Goal: Information Seeking & Learning: Learn about a topic

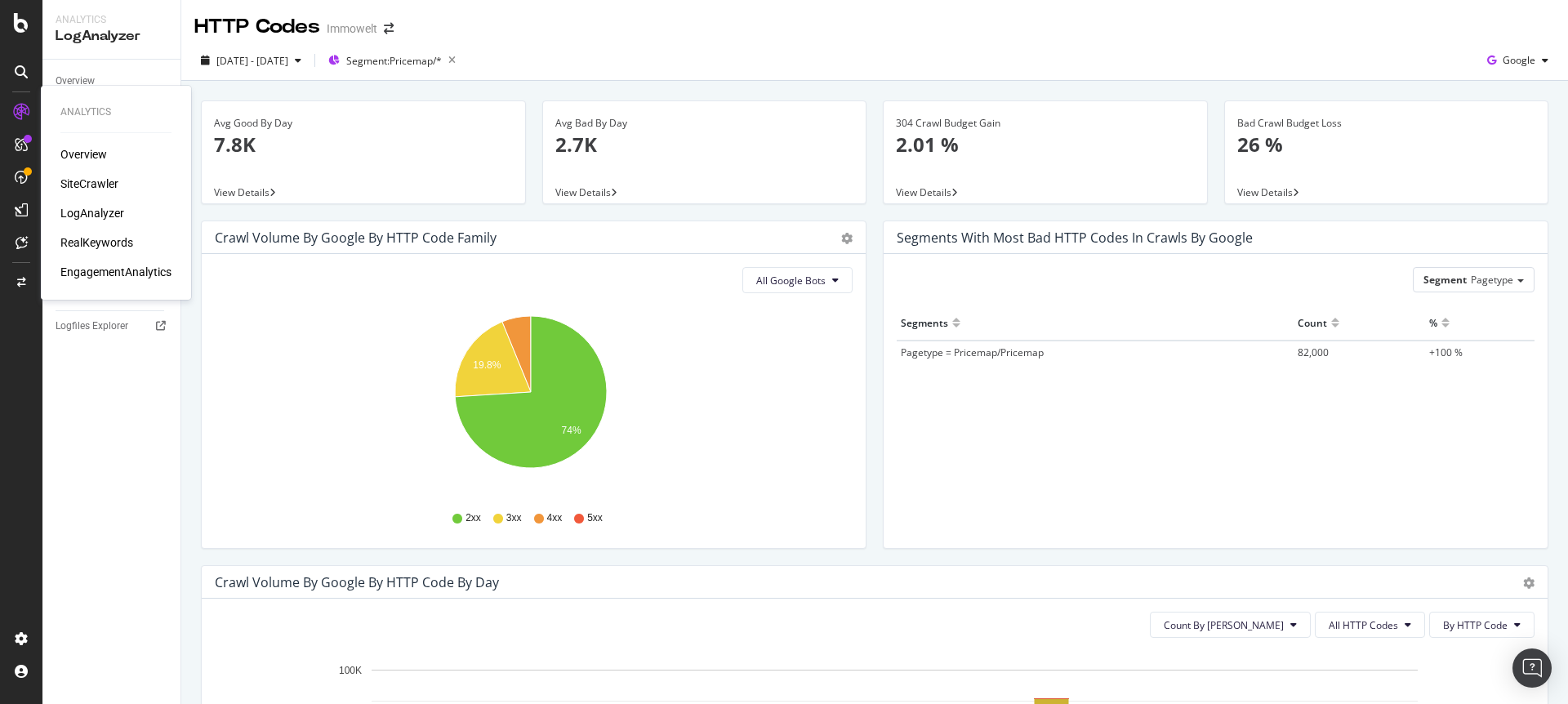
click at [78, 188] on div "SiteCrawler" at bounding box center [89, 184] width 58 height 16
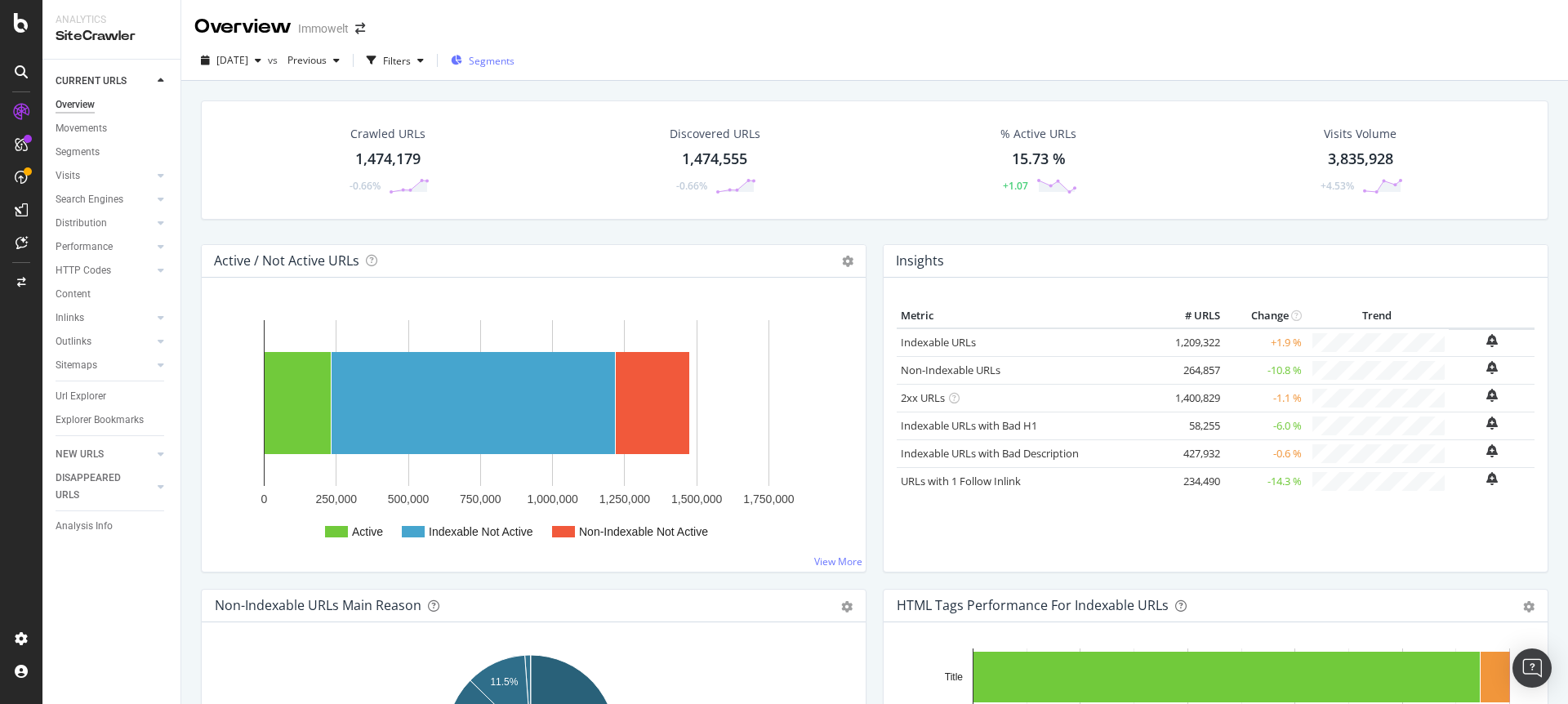
click at [514, 63] on span "Segments" at bounding box center [492, 61] width 46 height 14
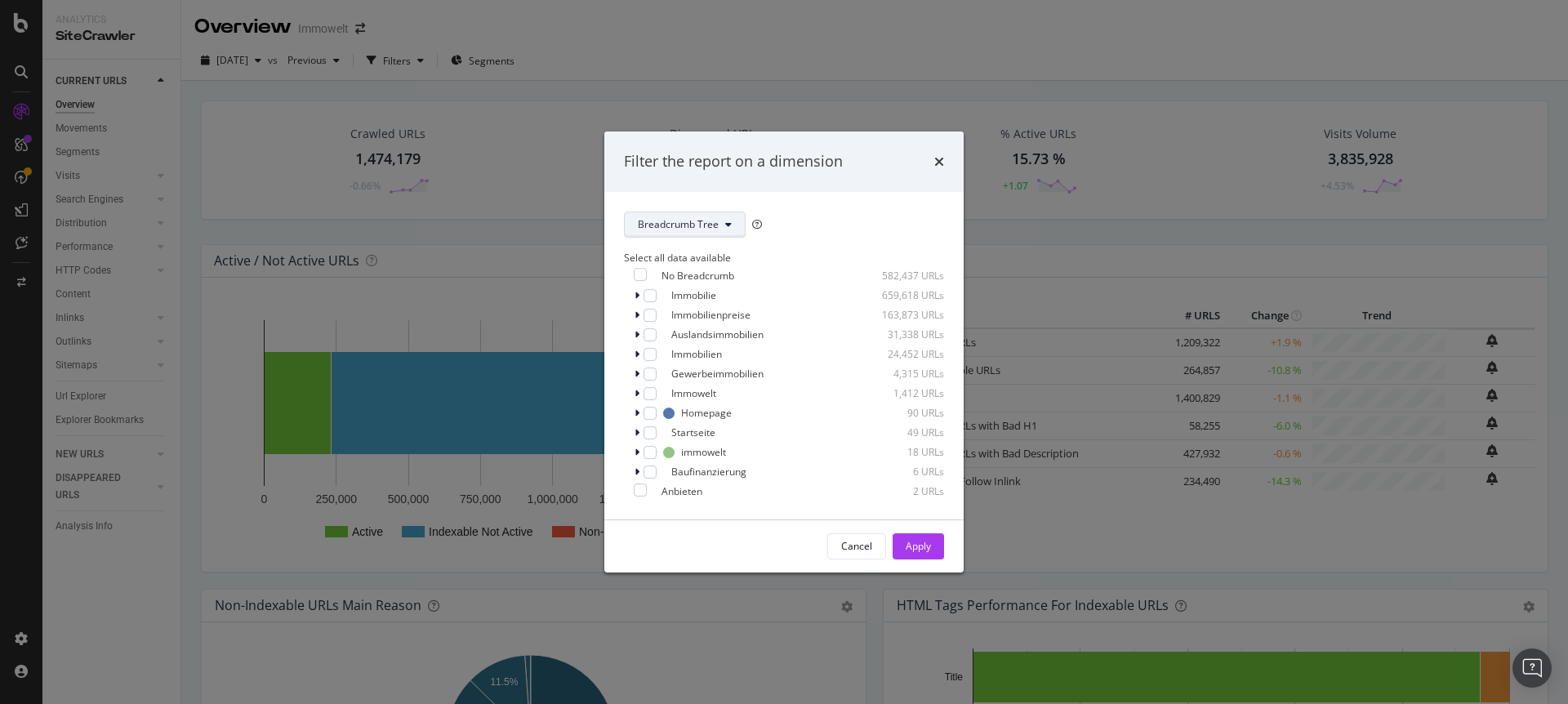
click at [709, 224] on span "Breadcrumb Tree" at bounding box center [678, 224] width 81 height 14
click at [678, 273] on span "Pagetype" at bounding box center [690, 280] width 106 height 15
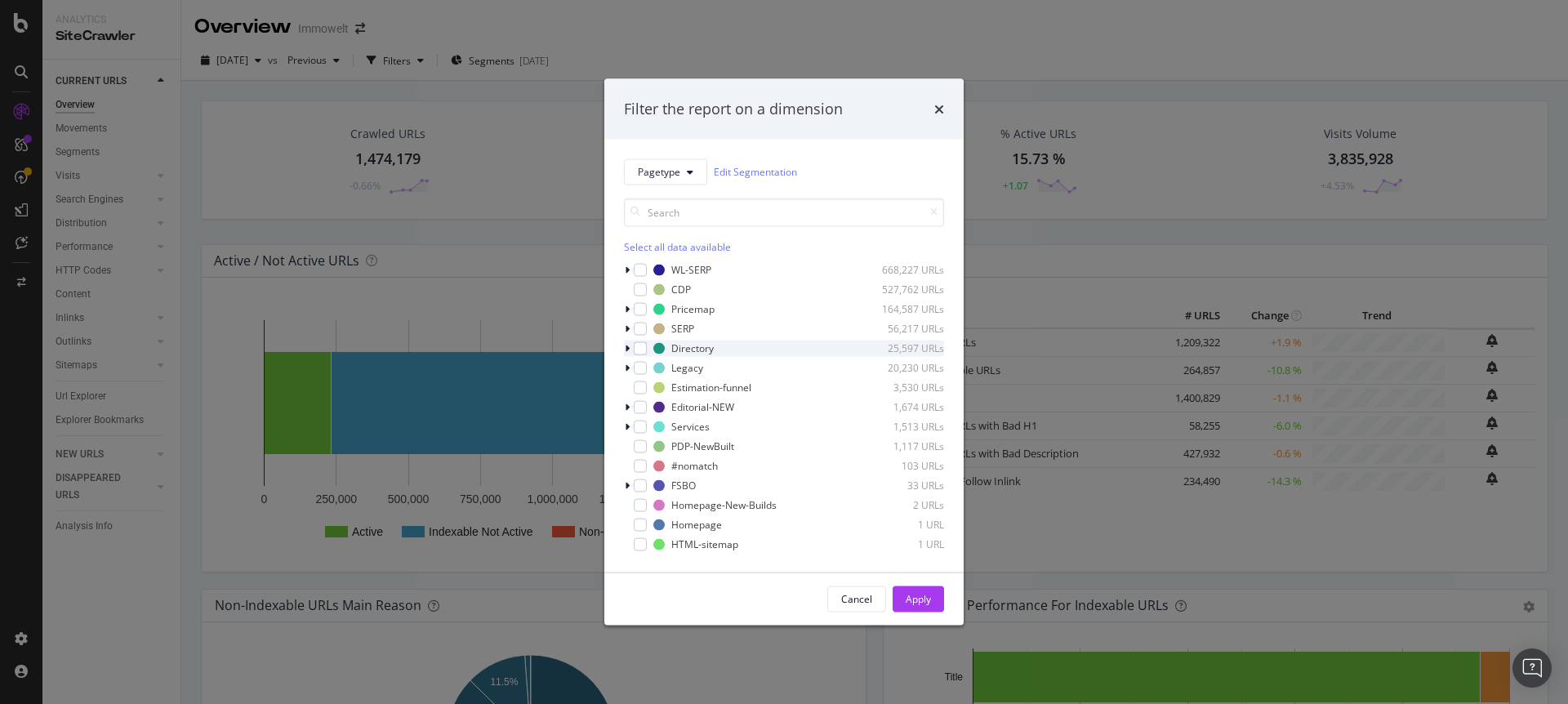
click at [628, 349] on icon "modal" at bounding box center [628, 348] width 5 height 10
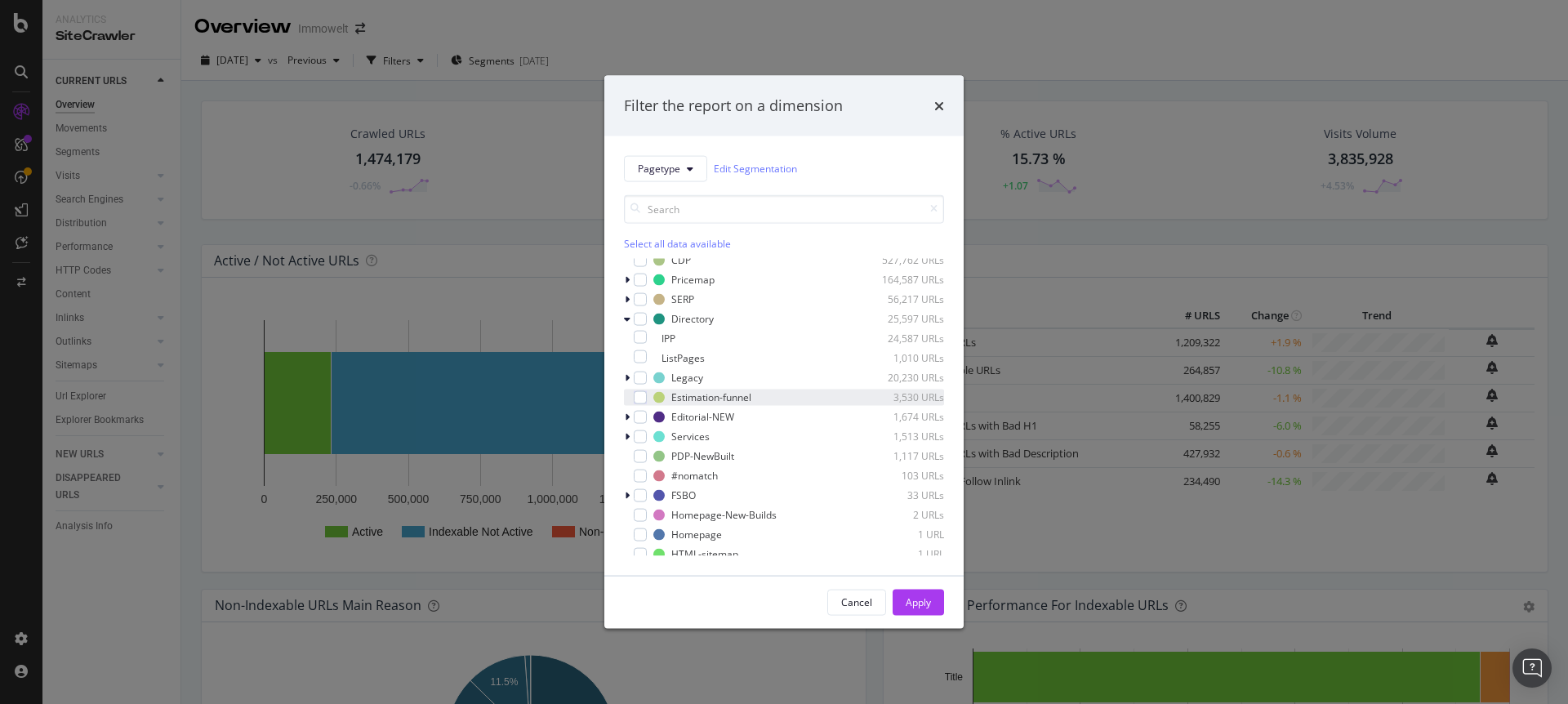
scroll to position [33, 0]
click at [646, 334] on div "modal" at bounding box center [640, 330] width 13 height 13
click at [919, 597] on div "Apply" at bounding box center [918, 602] width 25 height 14
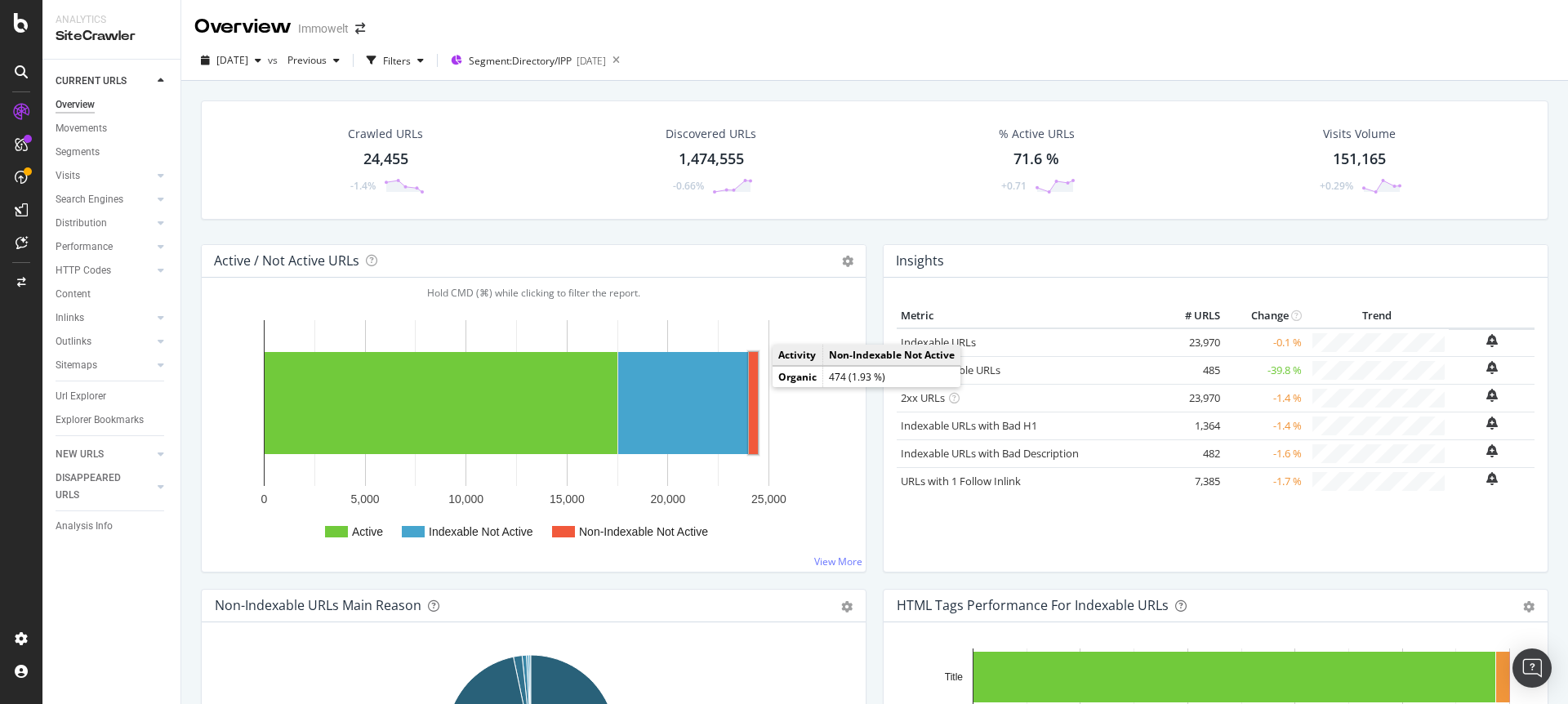
click at [753, 387] on rect "A chart." at bounding box center [753, 403] width 9 height 102
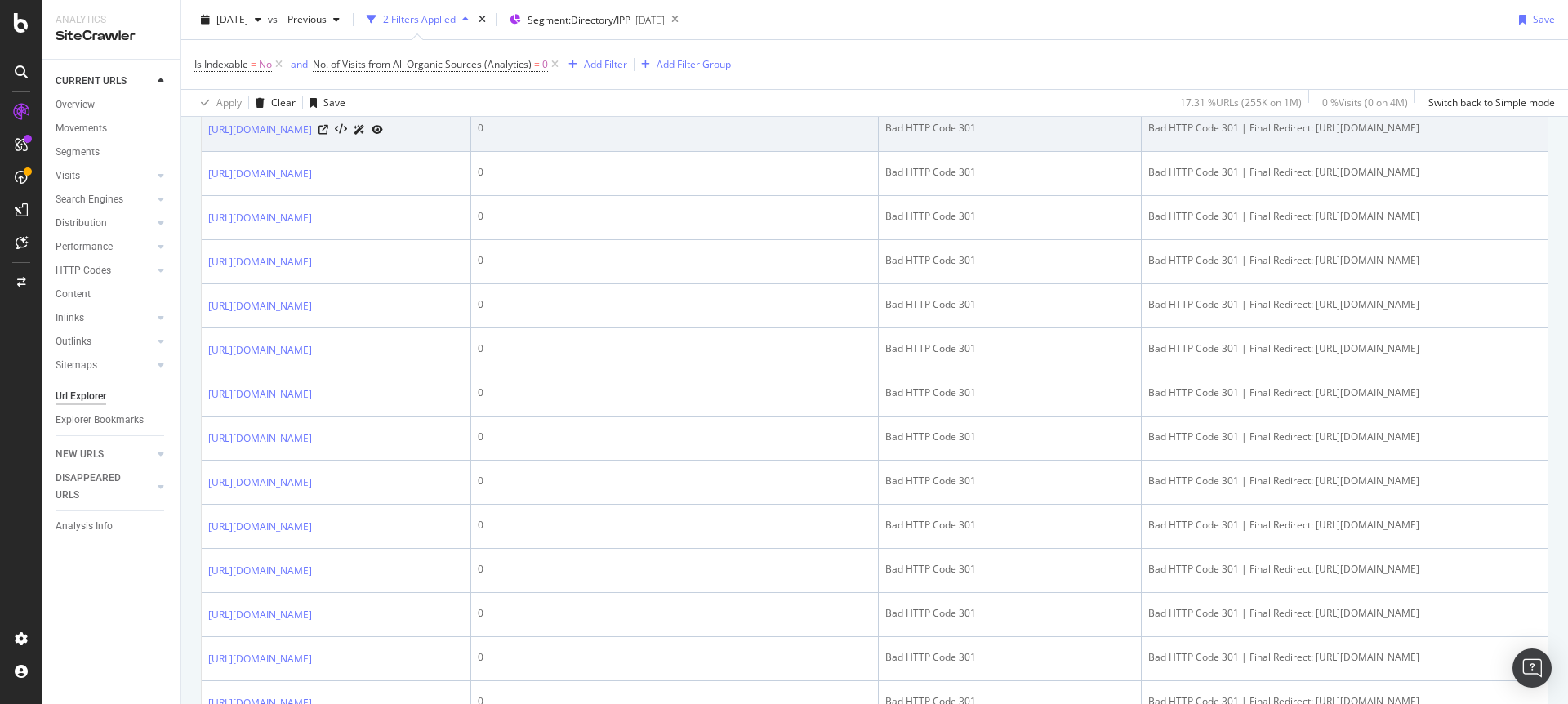
scroll to position [516, 0]
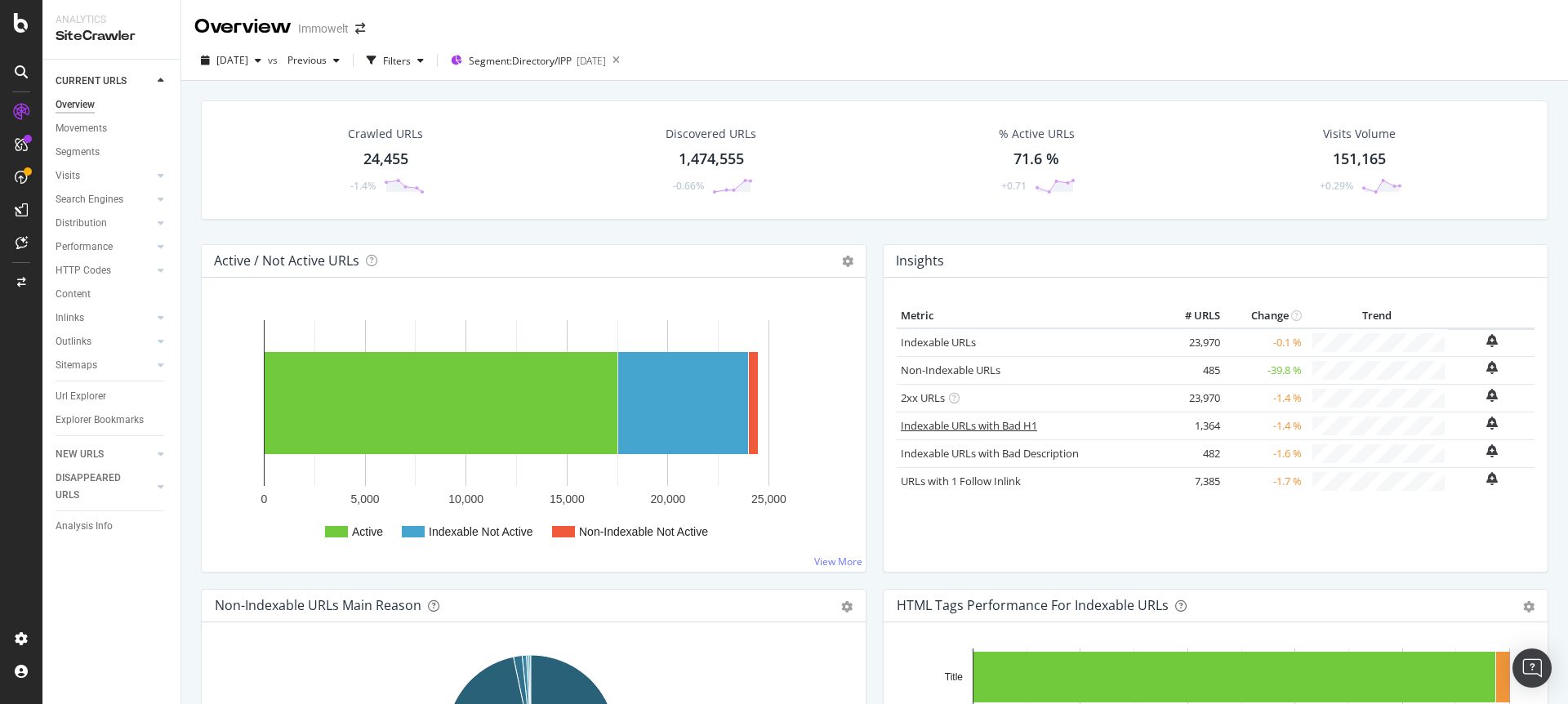
click at [999, 425] on link "Indexable URLs with Bad H1" at bounding box center [968, 425] width 136 height 15
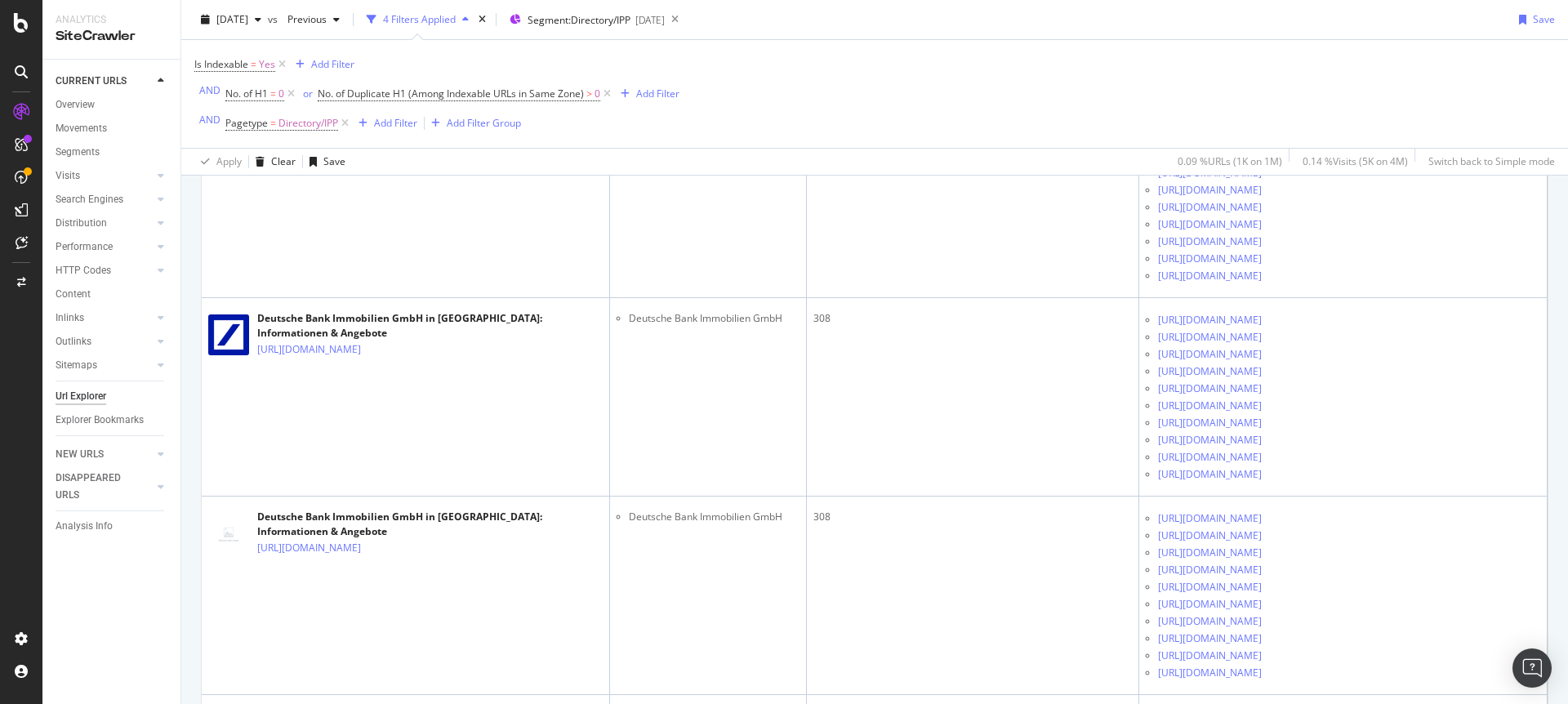
scroll to position [2532, 0]
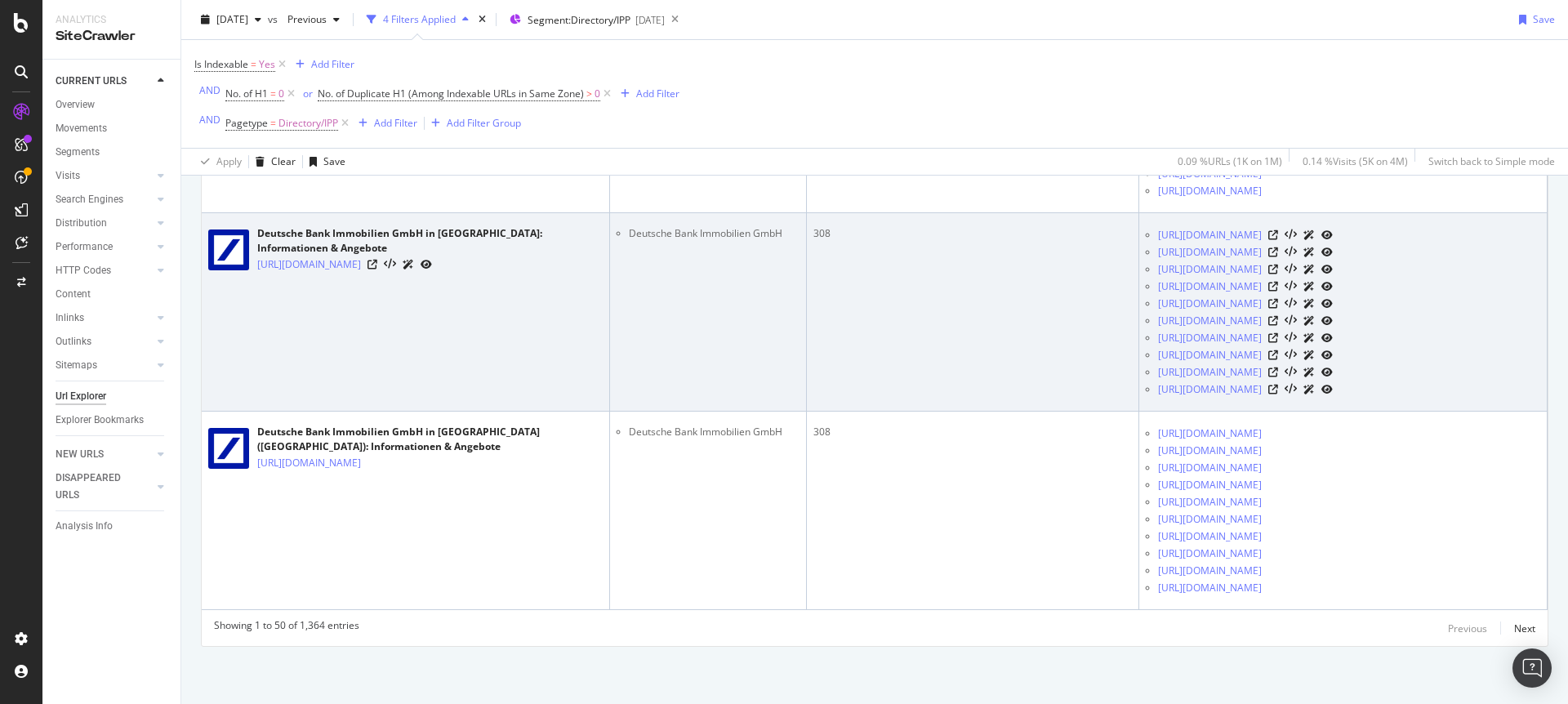
scroll to position [17510, 0]
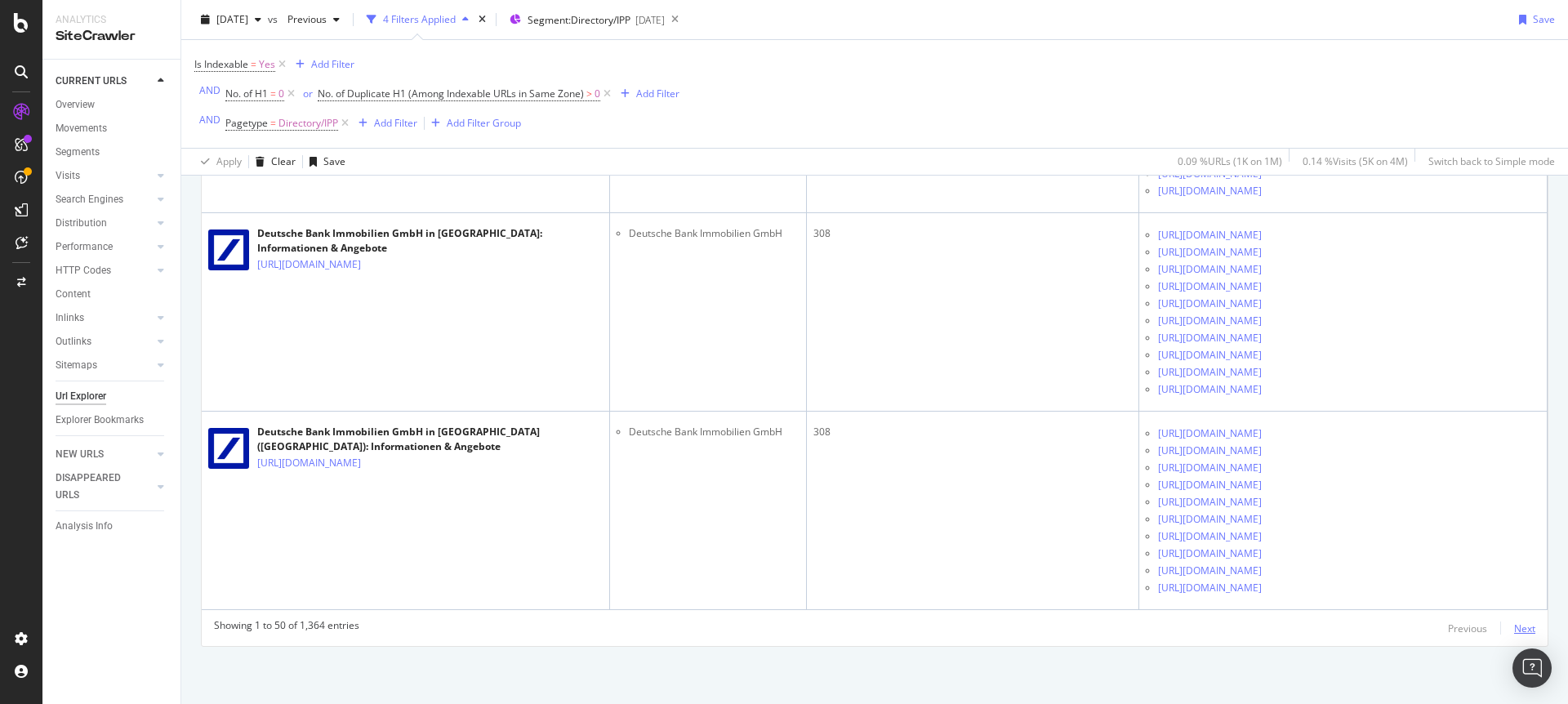
click at [1514, 627] on div "Next" at bounding box center [1525, 629] width 21 height 14
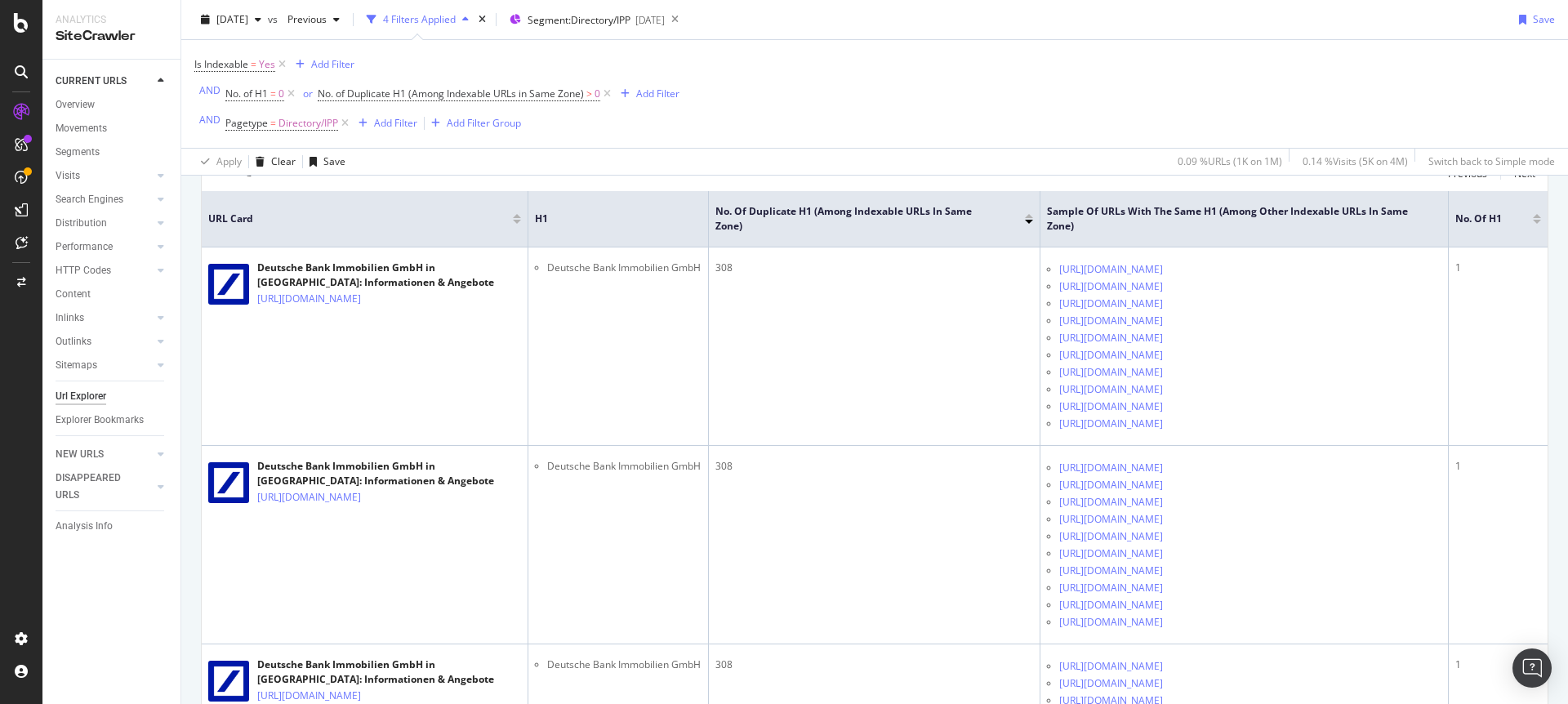
scroll to position [0, 0]
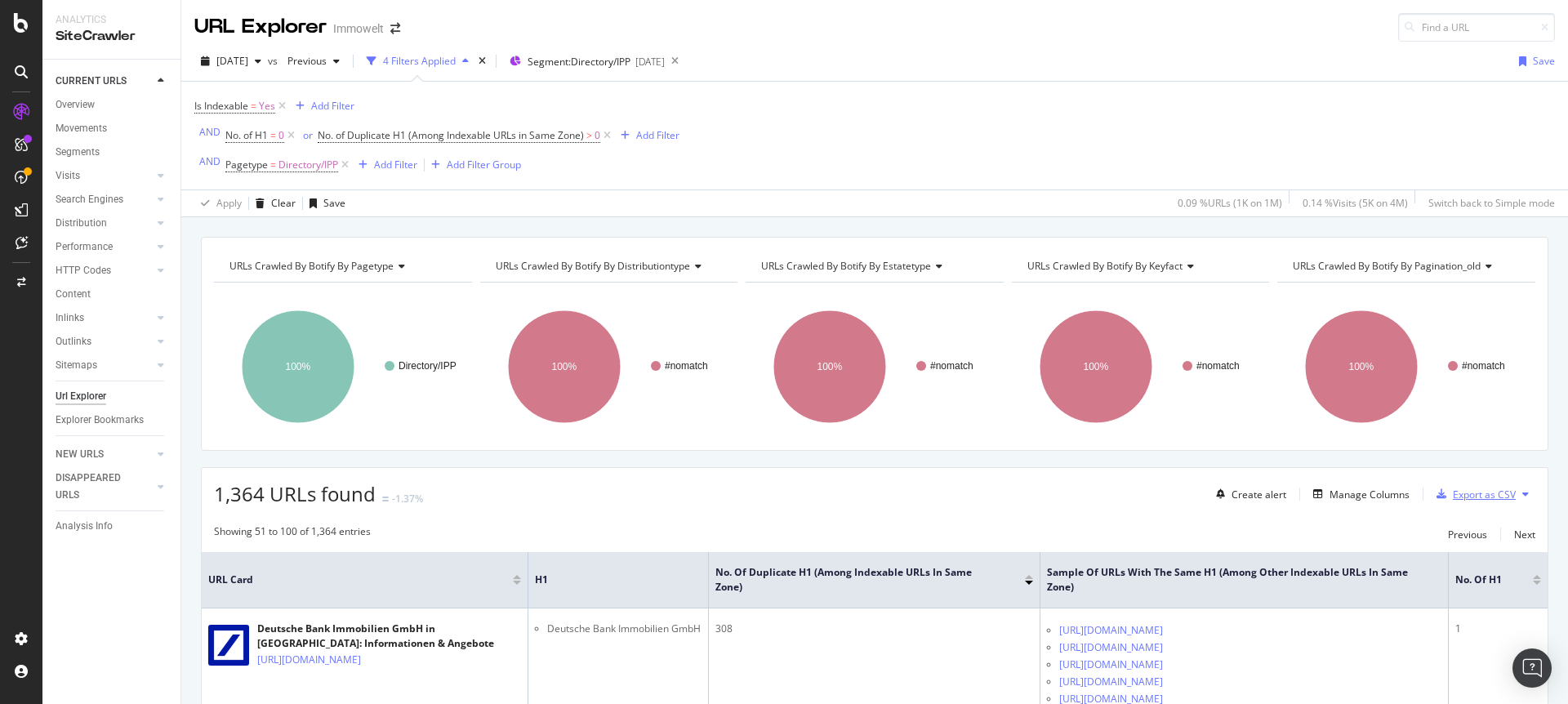
click at [1485, 500] on div "Export as CSV" at bounding box center [1484, 494] width 63 height 14
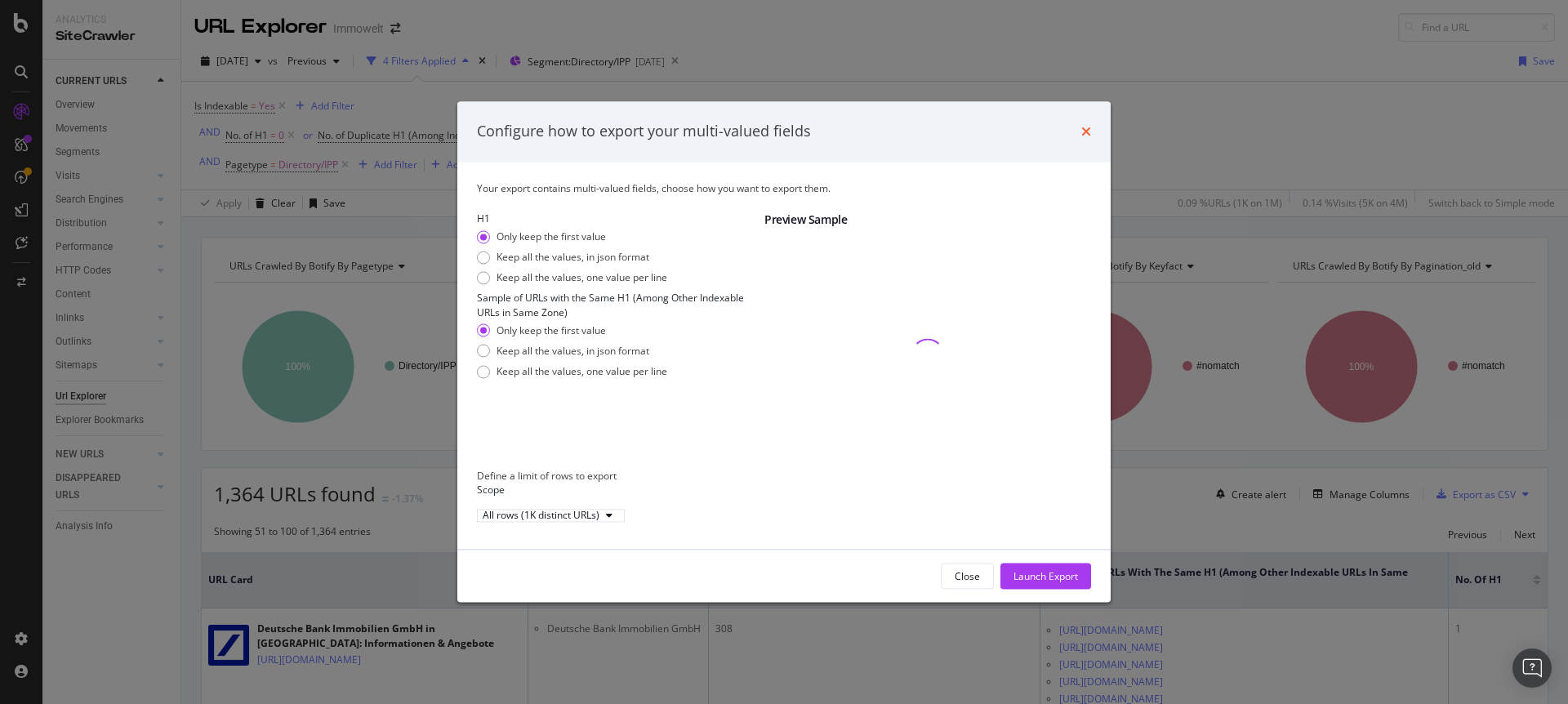
click at [1084, 125] on icon "times" at bounding box center [1086, 132] width 10 height 13
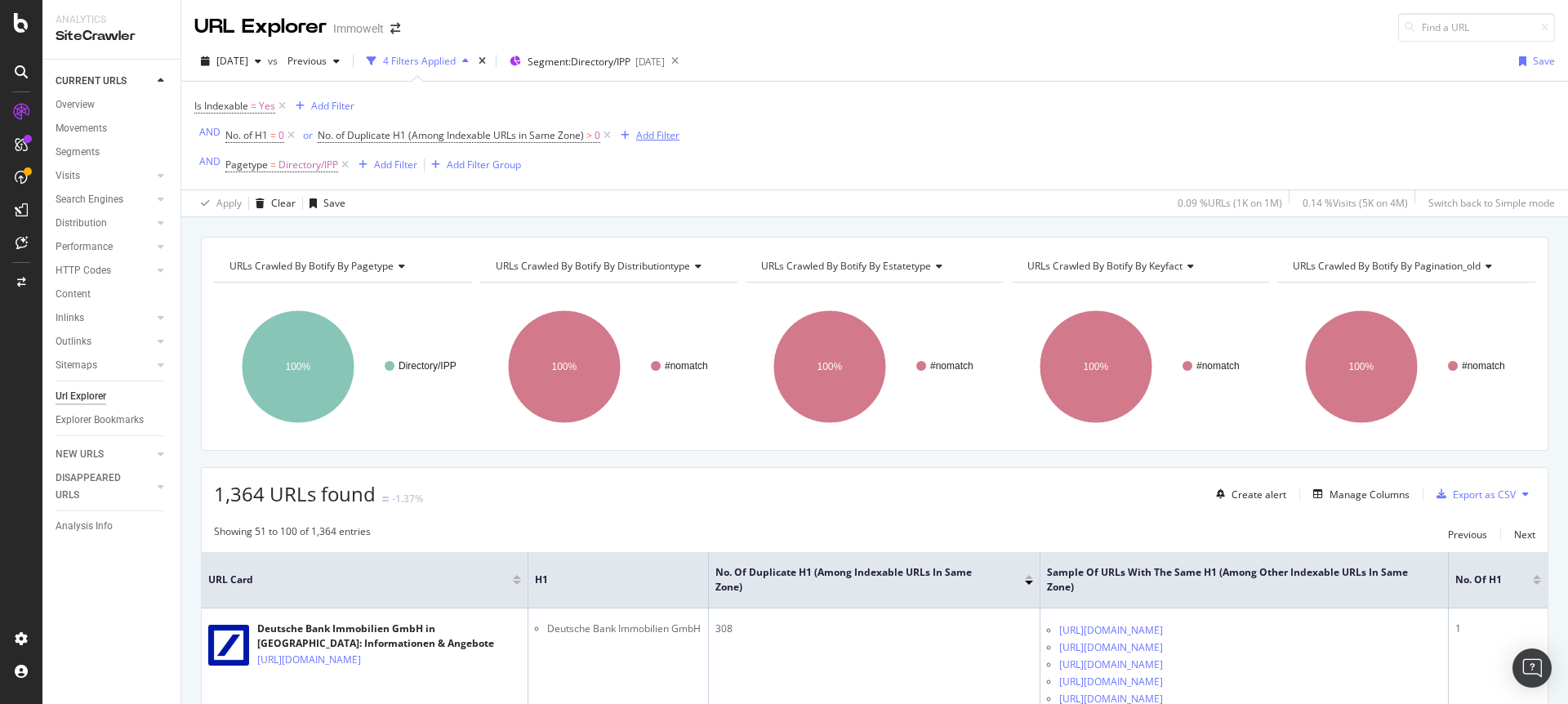
click at [641, 131] on div "Add Filter" at bounding box center [657, 134] width 43 height 14
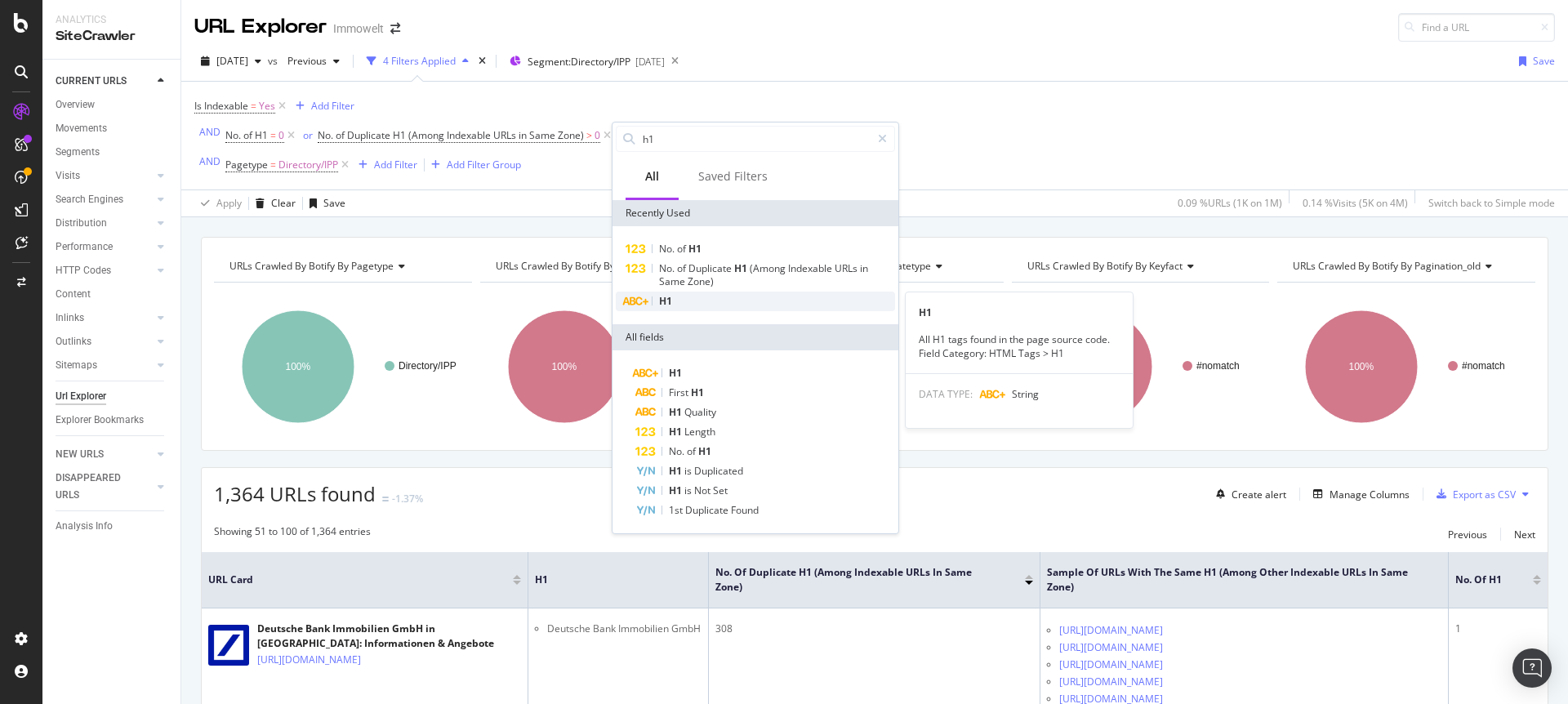
type input "h1"
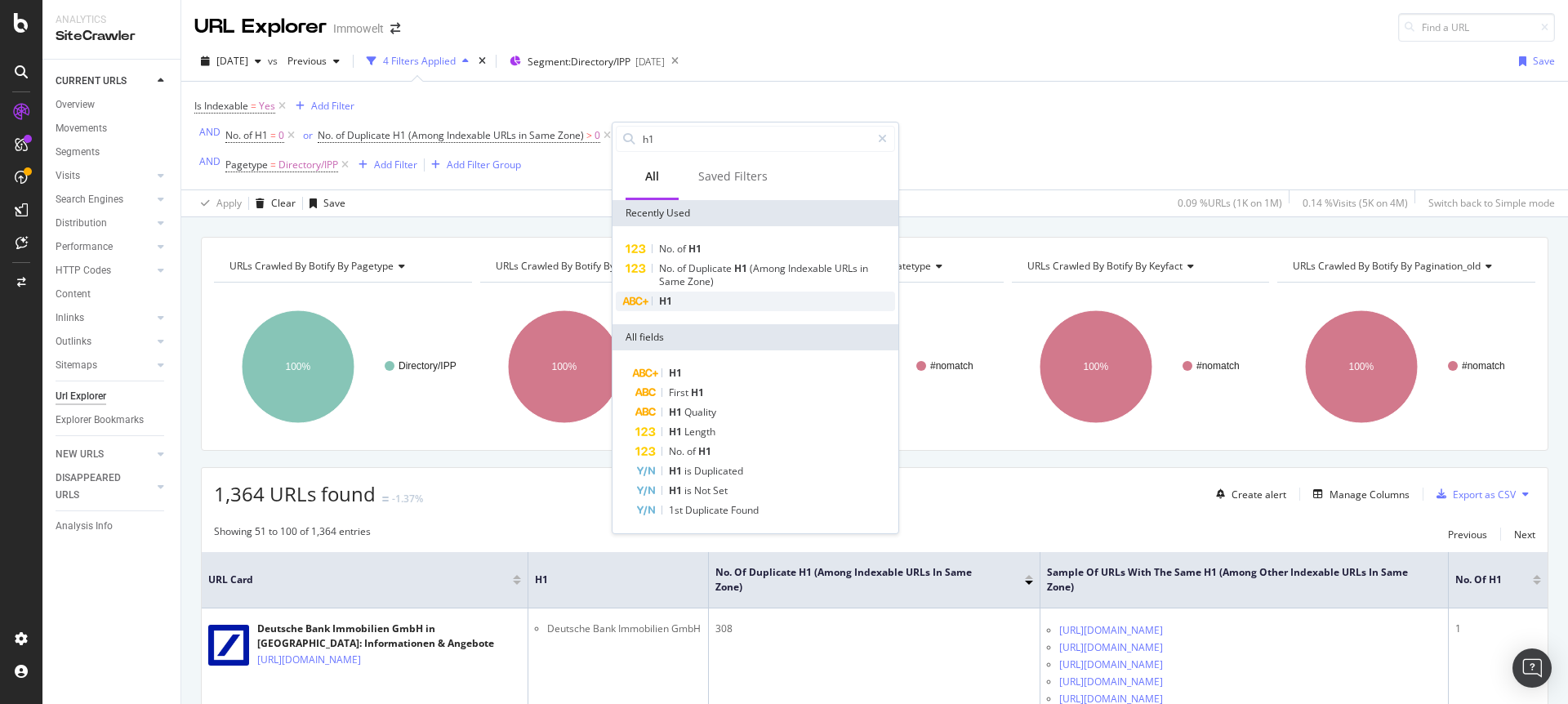
click at [701, 302] on div "H1" at bounding box center [755, 302] width 279 height 20
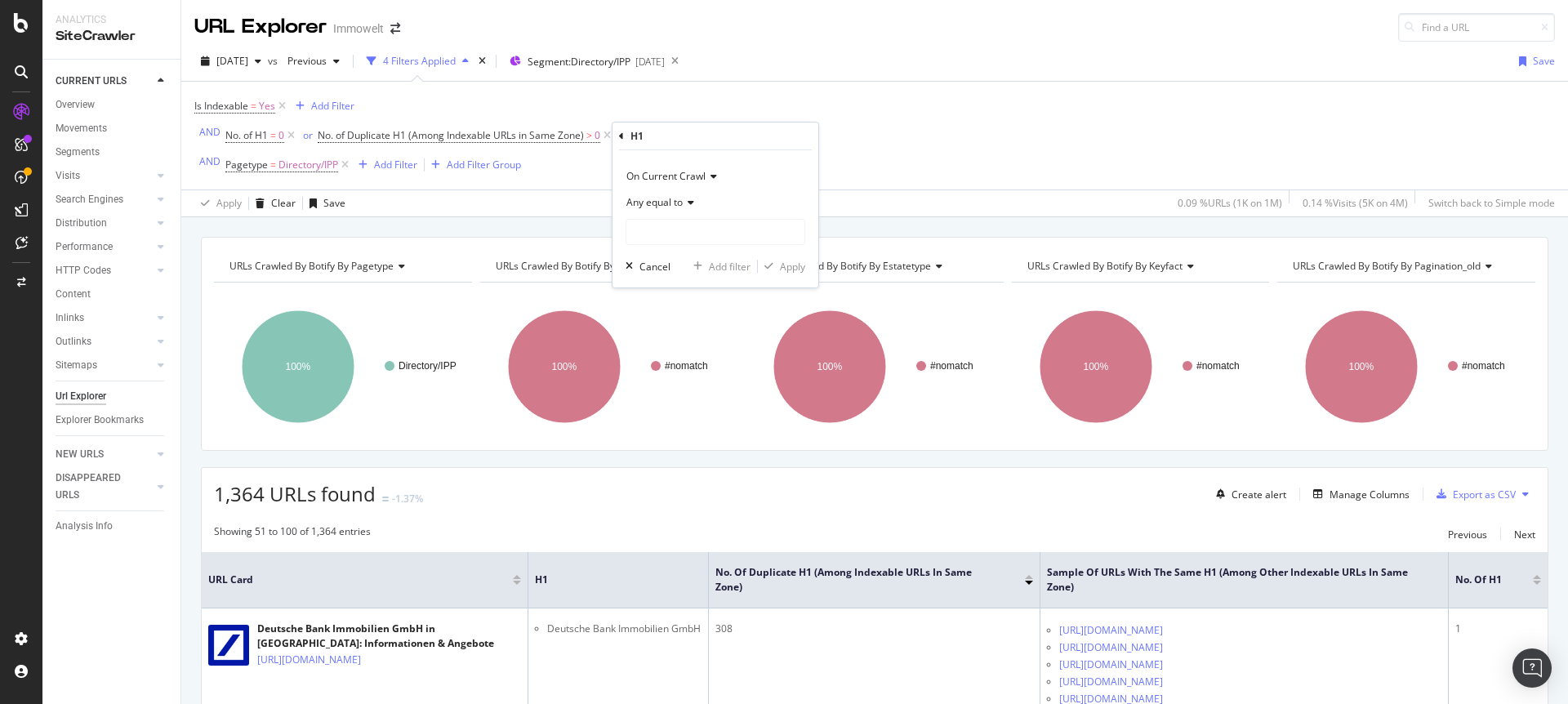
click at [673, 201] on span "Any equal to" at bounding box center [655, 202] width 57 height 14
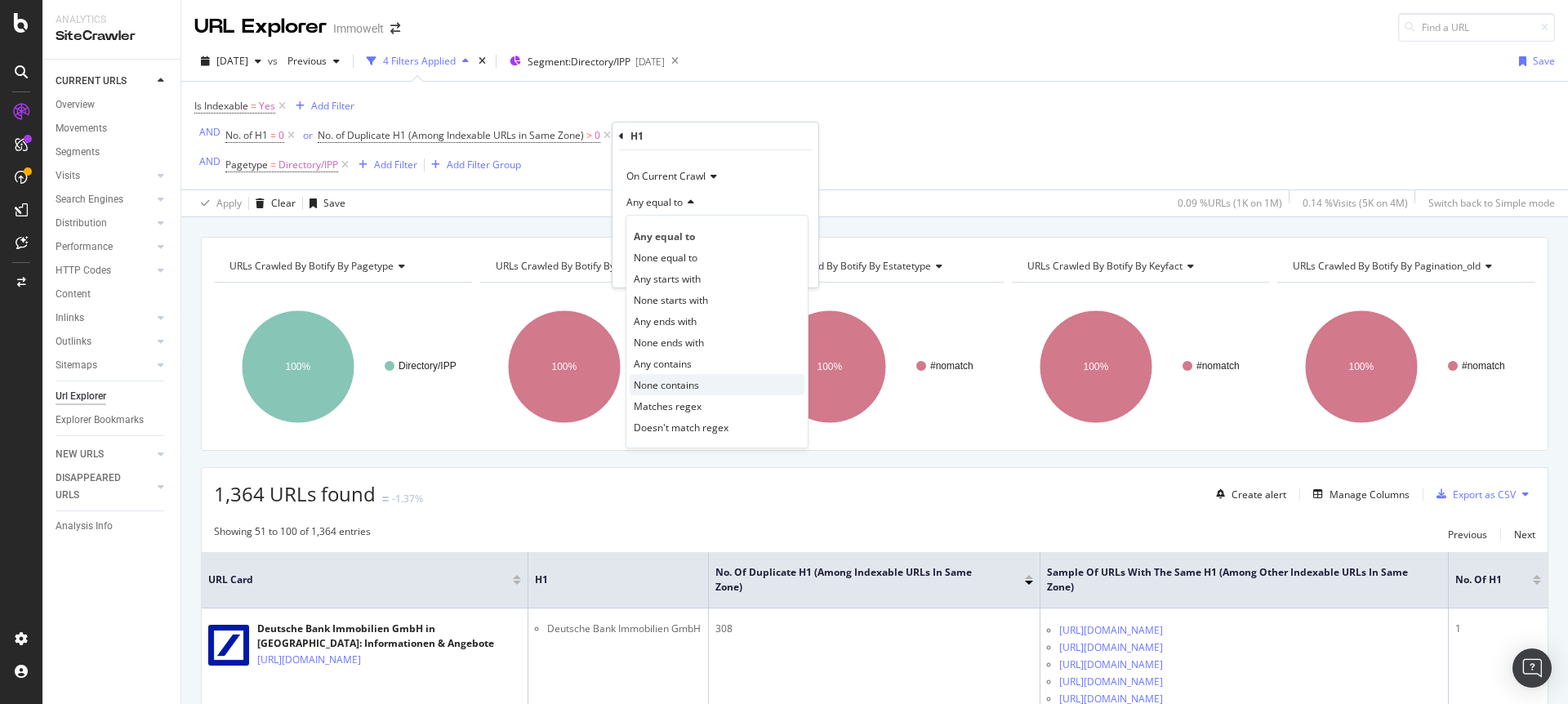
click at [685, 379] on span "None contains" at bounding box center [666, 384] width 66 height 14
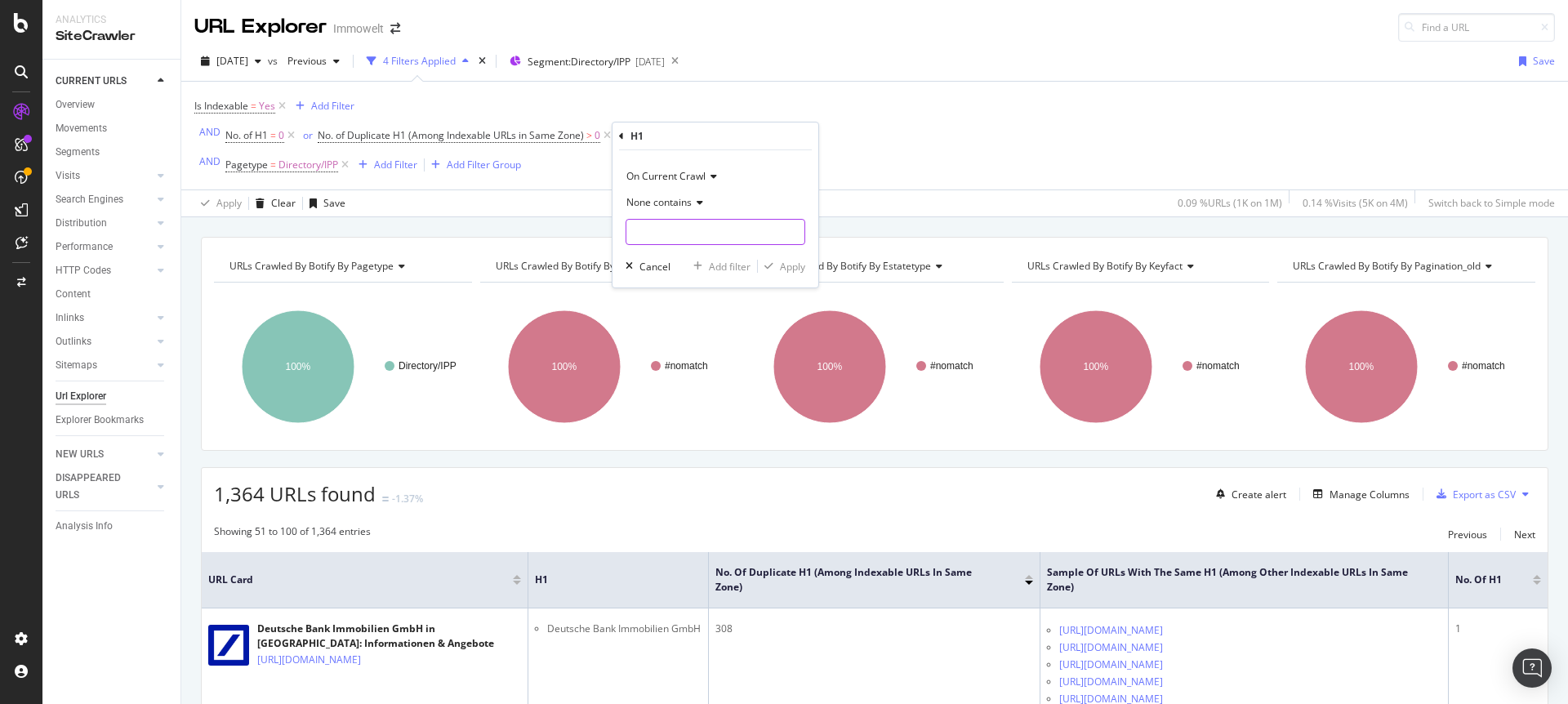
click at [697, 231] on input "text" at bounding box center [715, 232] width 178 height 26
type input "Deutsche"
click at [802, 263] on div "Apply" at bounding box center [792, 266] width 25 height 14
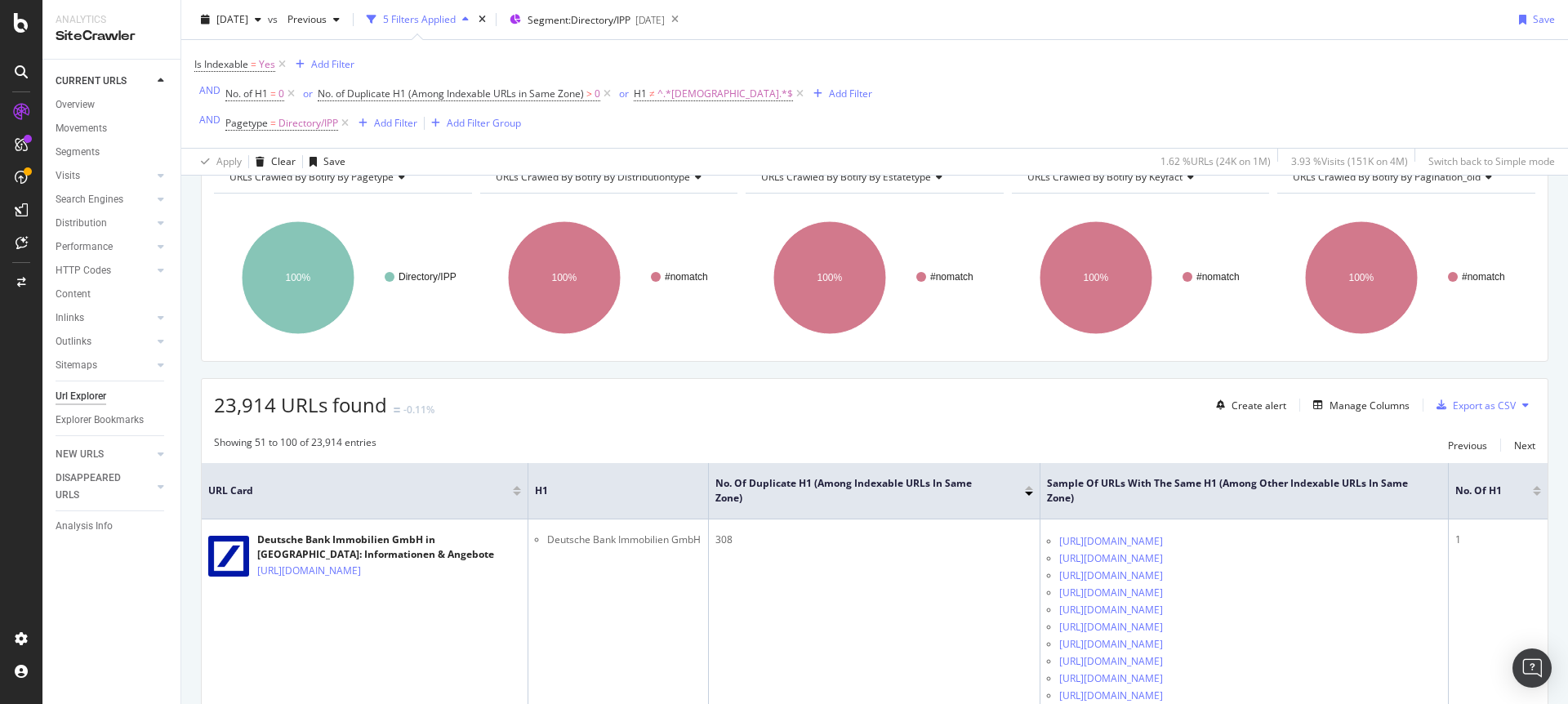
scroll to position [120, 0]
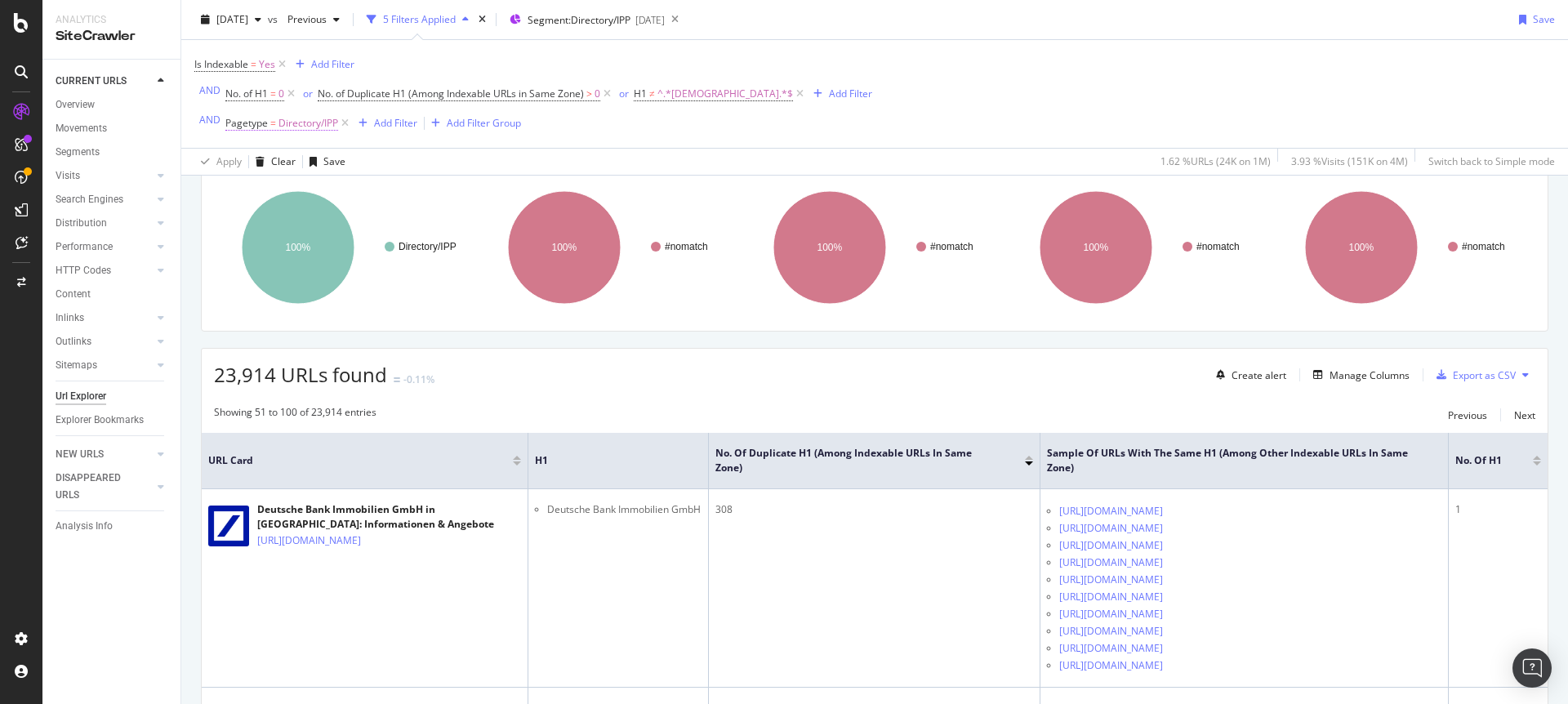
click at [279, 122] on span "Directory/IPP" at bounding box center [308, 124] width 60 height 23
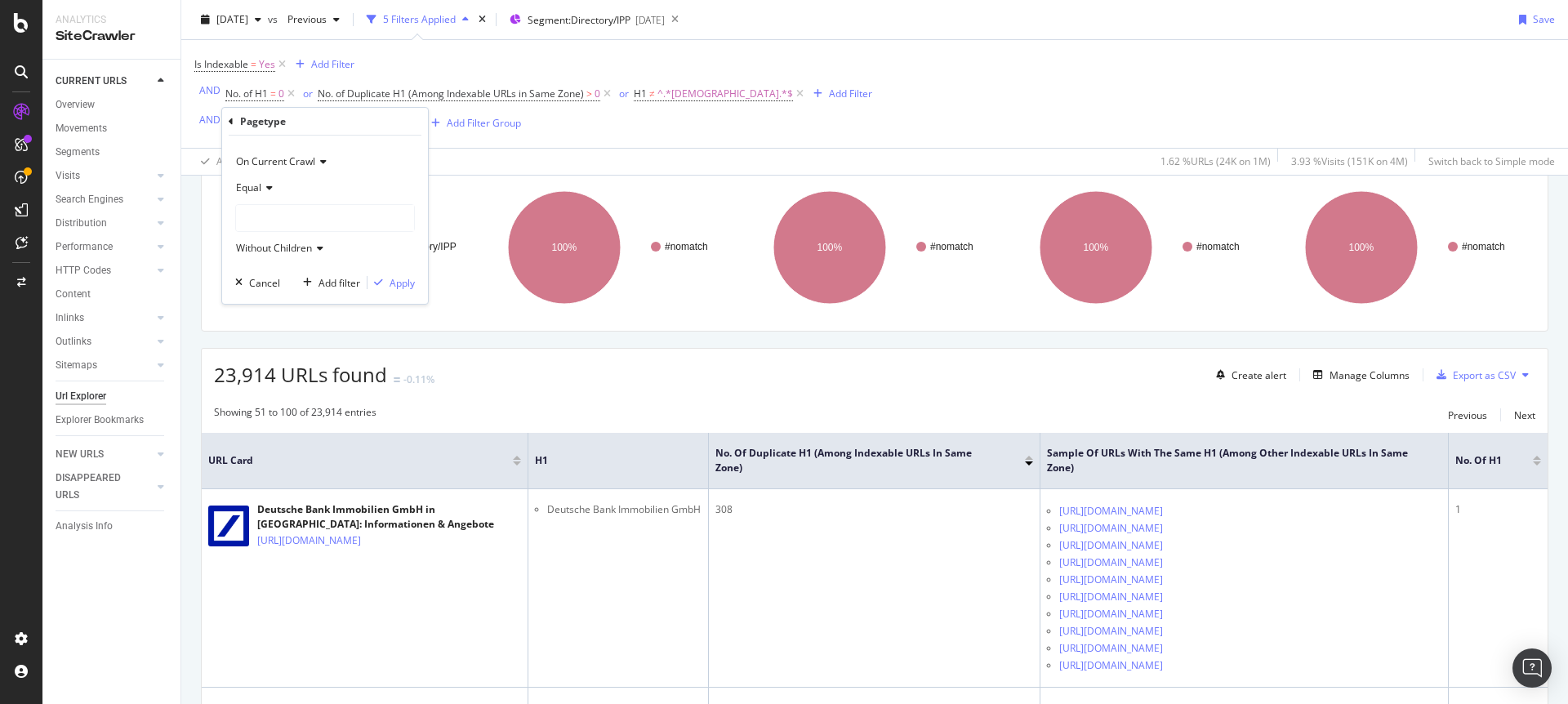
click at [594, 151] on div "Apply Clear Save 1.62 % URLs ( 24K on 1M ) 3.93 % Visits ( 151K on 4M ) Switch …" at bounding box center [874, 161] width 1386 height 27
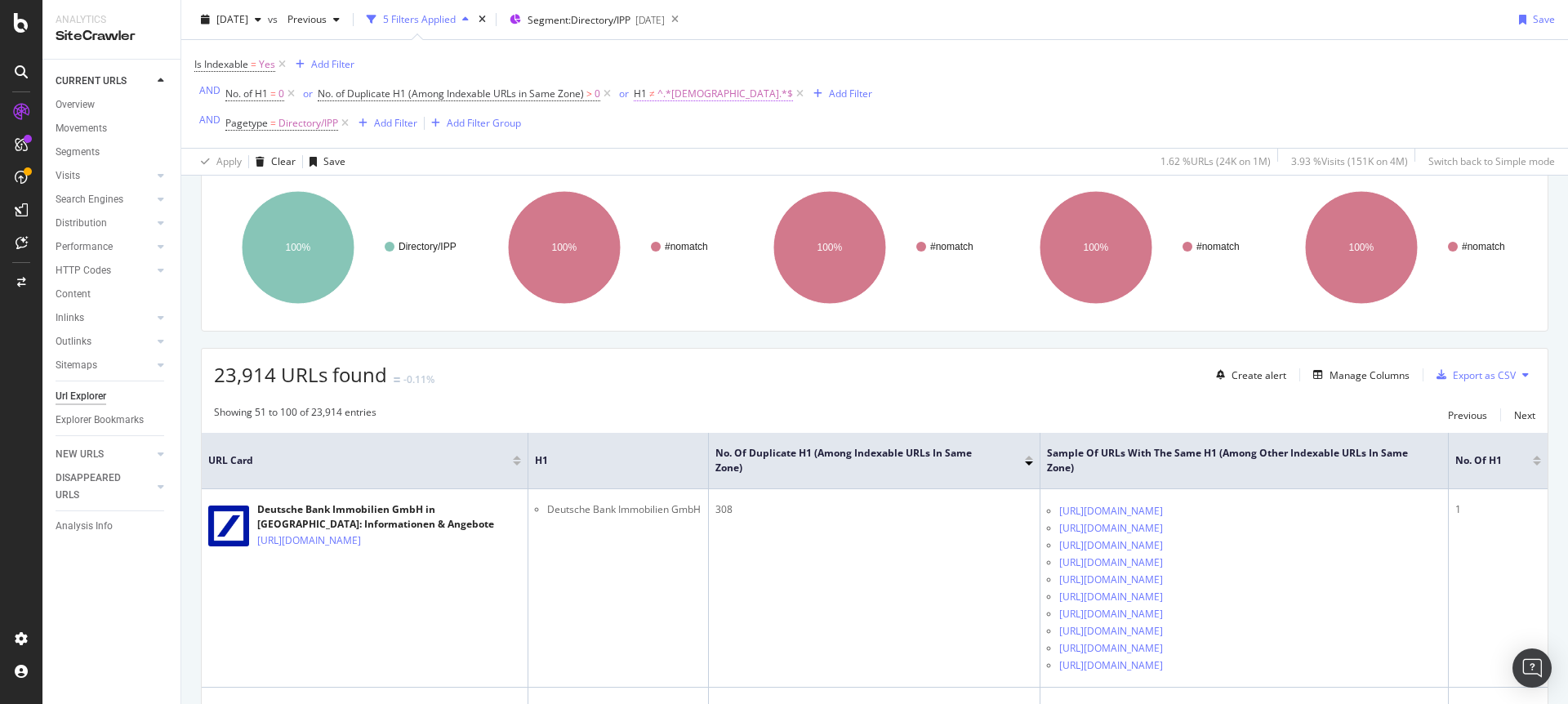
click at [677, 98] on span "^.*[DEMOGRAPHIC_DATA].*$" at bounding box center [724, 94] width 135 height 23
click at [712, 161] on icon at bounding box center [717, 158] width 11 height 10
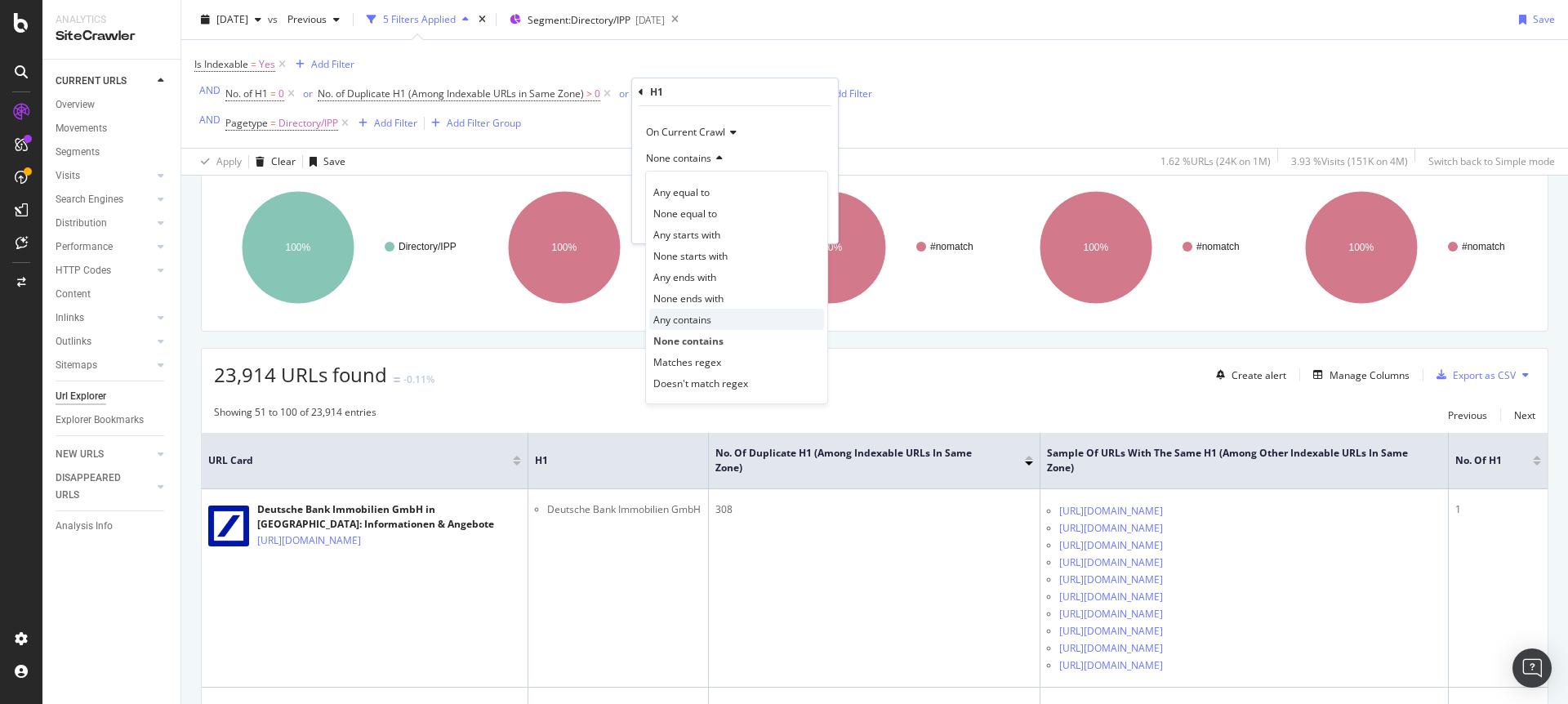
click at [698, 323] on span "Any contains" at bounding box center [682, 320] width 58 height 14
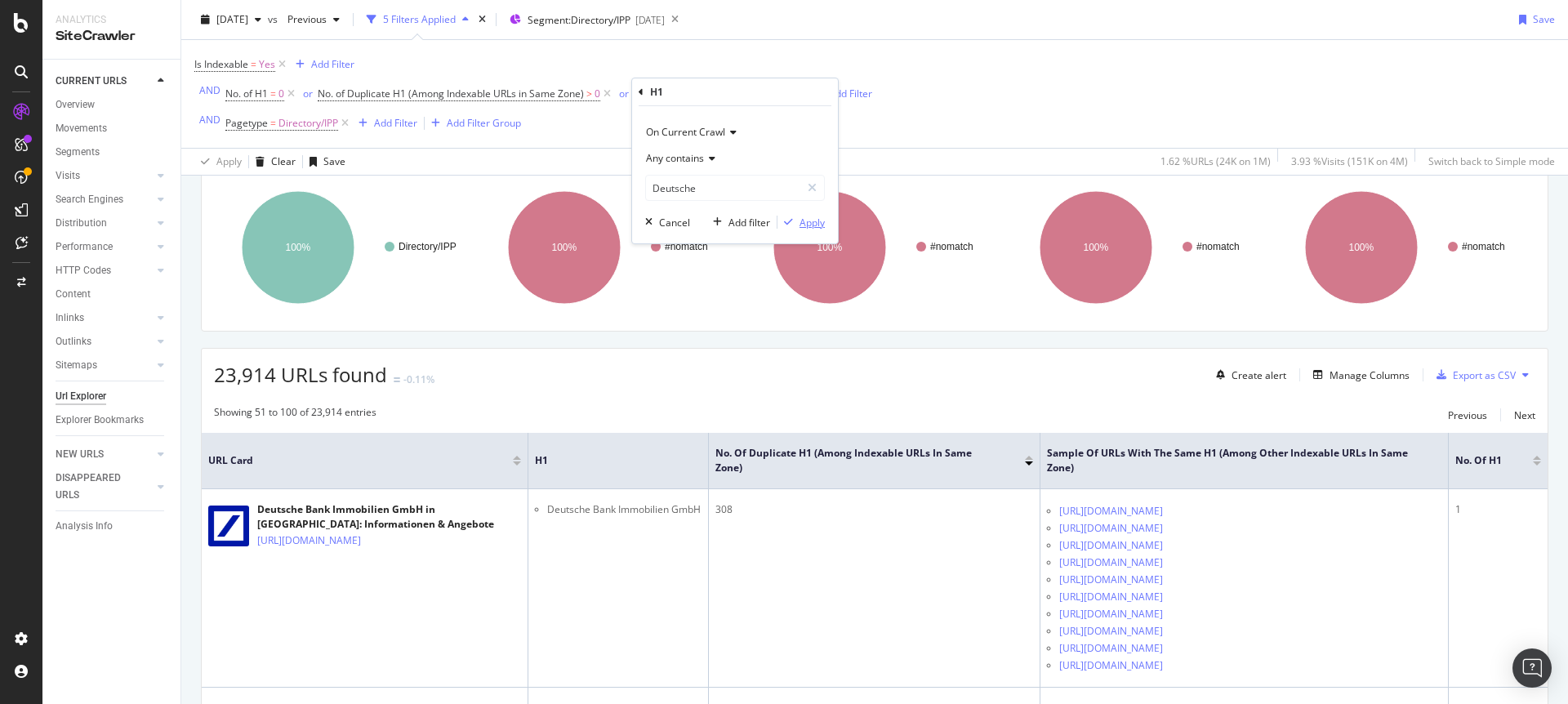
click at [809, 220] on div "Apply" at bounding box center [812, 222] width 25 height 14
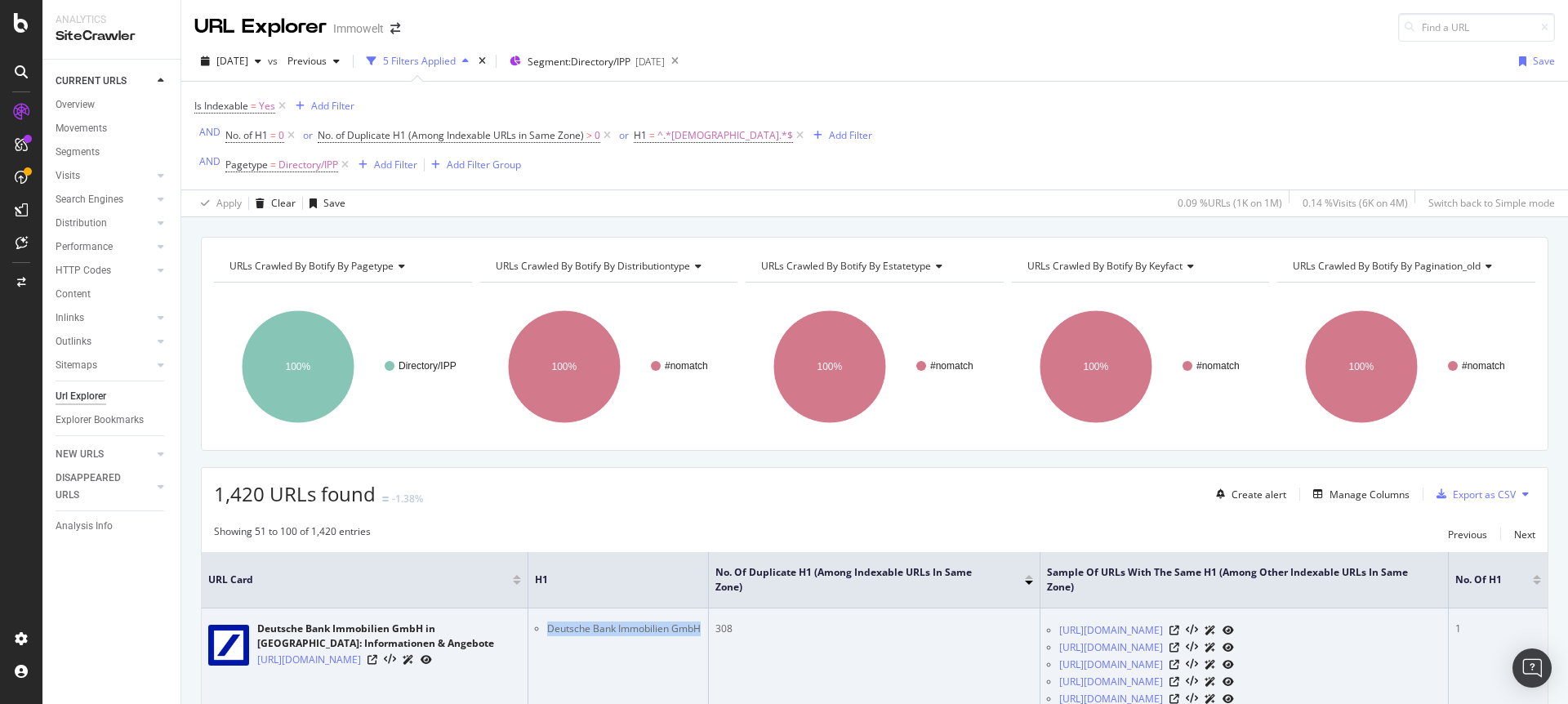
drag, startPoint x: 585, startPoint y: 651, endPoint x: 546, endPoint y: 622, distance: 48.6
click at [546, 622] on td "Deutsche Bank Immobilien GmbH" at bounding box center [619, 708] width 180 height 198
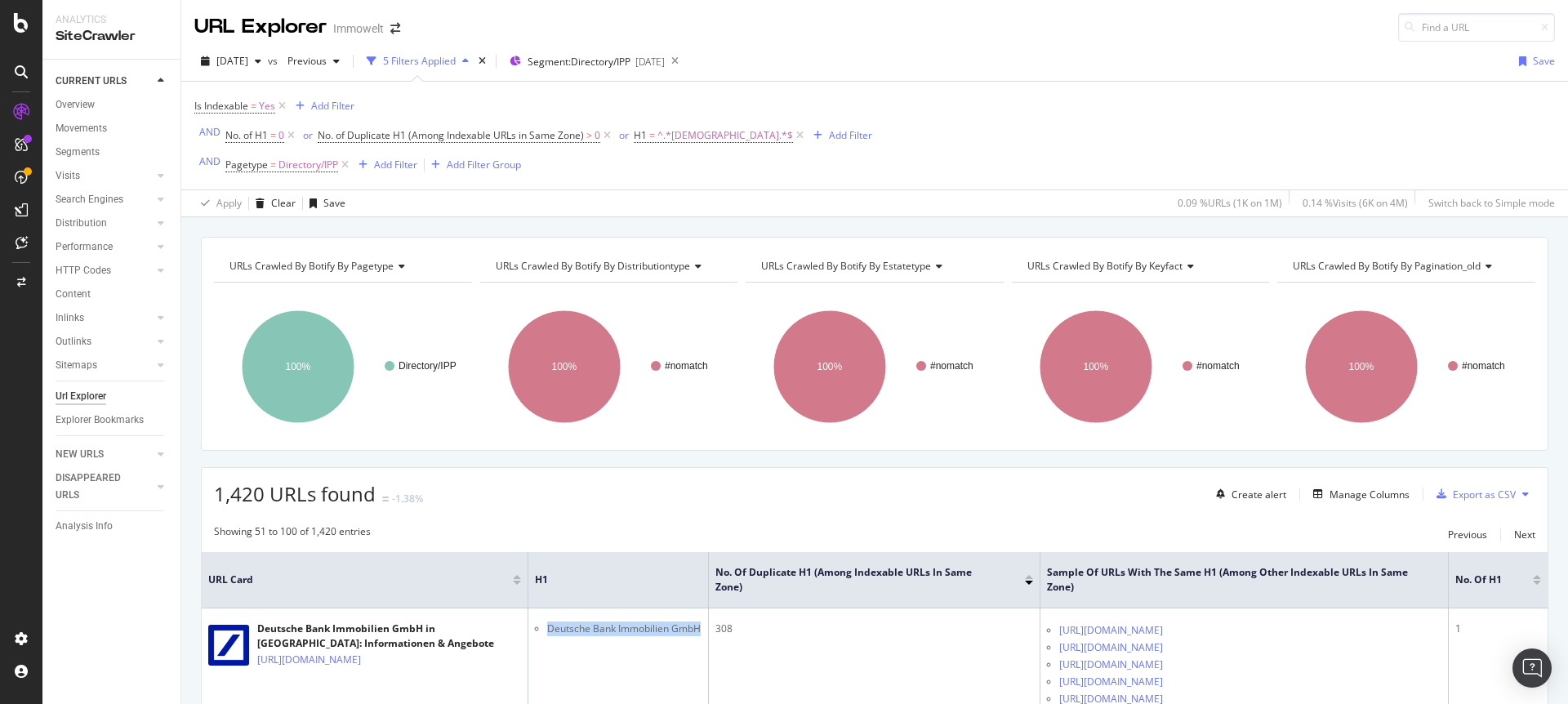
copy li "Deutsche Bank Immobilien GmbH"
click at [671, 131] on span "^.*[DEMOGRAPHIC_DATA].*$" at bounding box center [724, 136] width 135 height 23
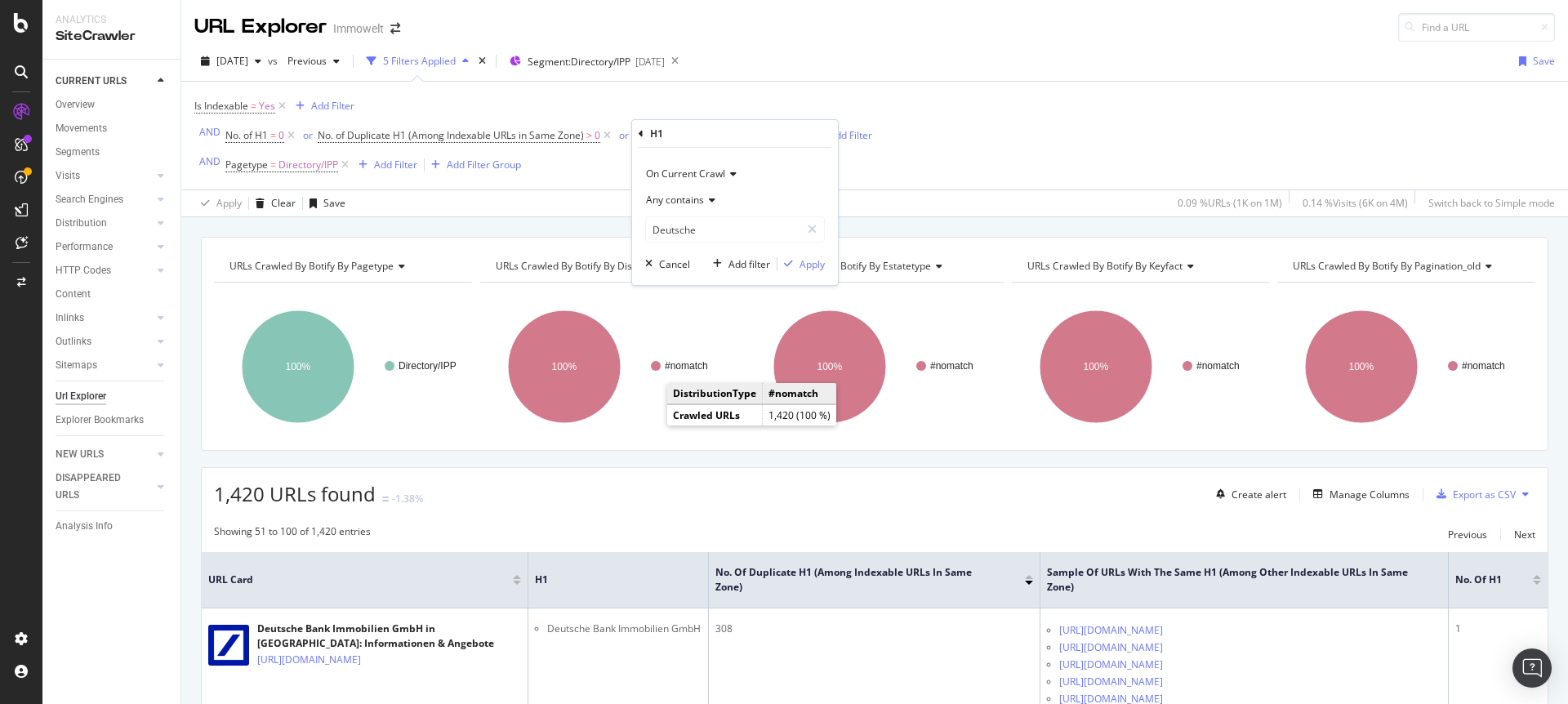
click at [690, 209] on div "Any contains" at bounding box center [734, 200] width 179 height 26
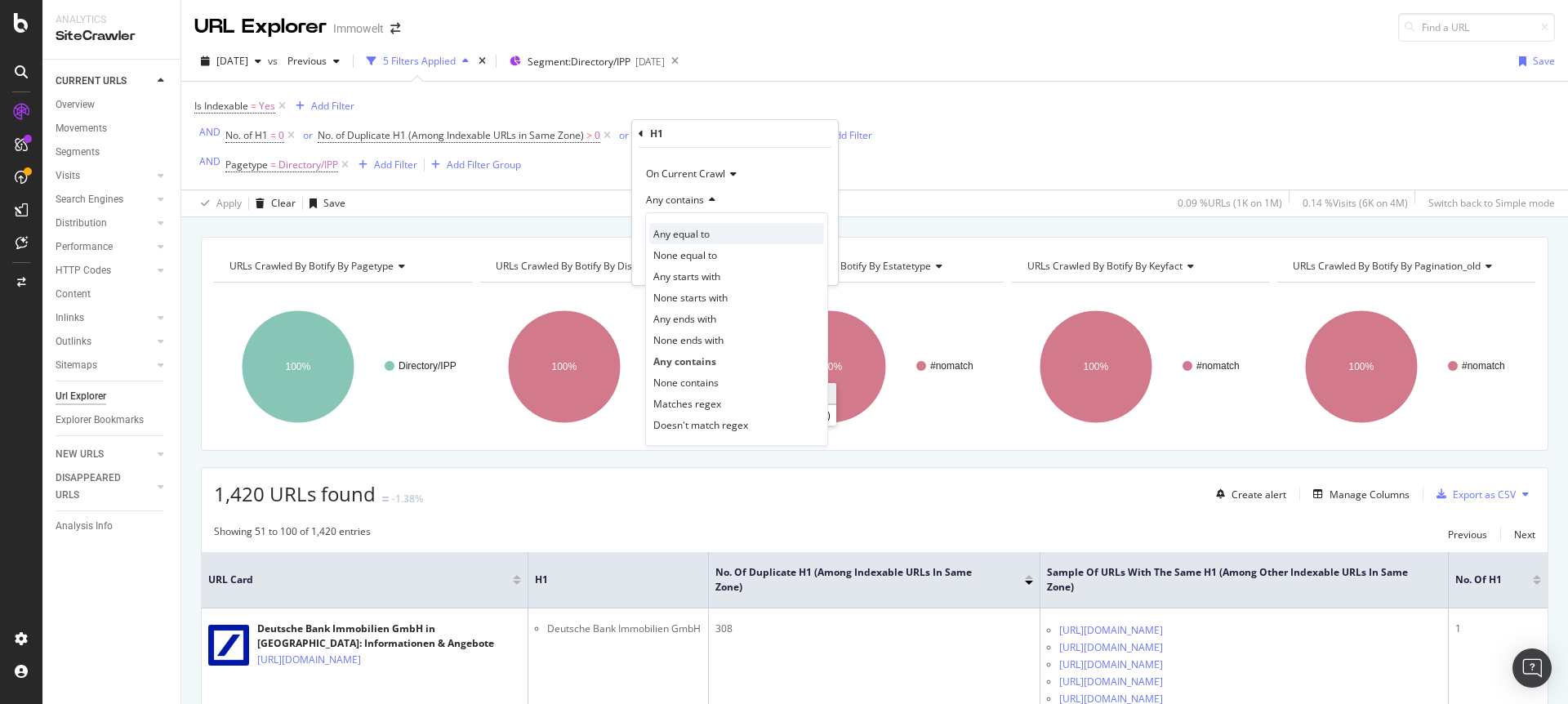
click at [700, 238] on span "Any equal to" at bounding box center [681, 234] width 57 height 14
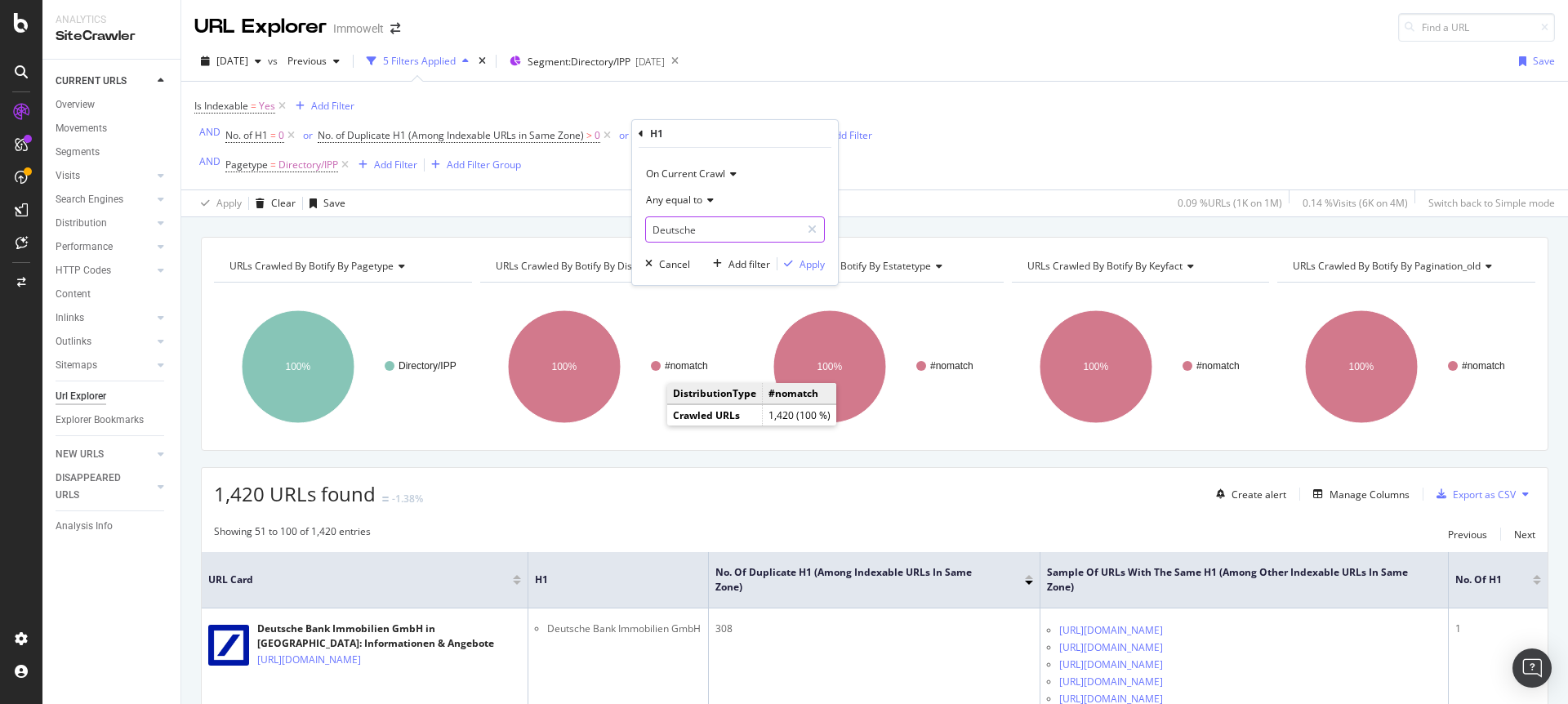
click at [717, 230] on input "Deutsche" at bounding box center [723, 229] width 154 height 26
click at [810, 224] on icon at bounding box center [812, 229] width 9 height 11
click at [752, 229] on input "text" at bounding box center [734, 229] width 178 height 26
paste input "Deutsche Bank Immobilien GmbH"
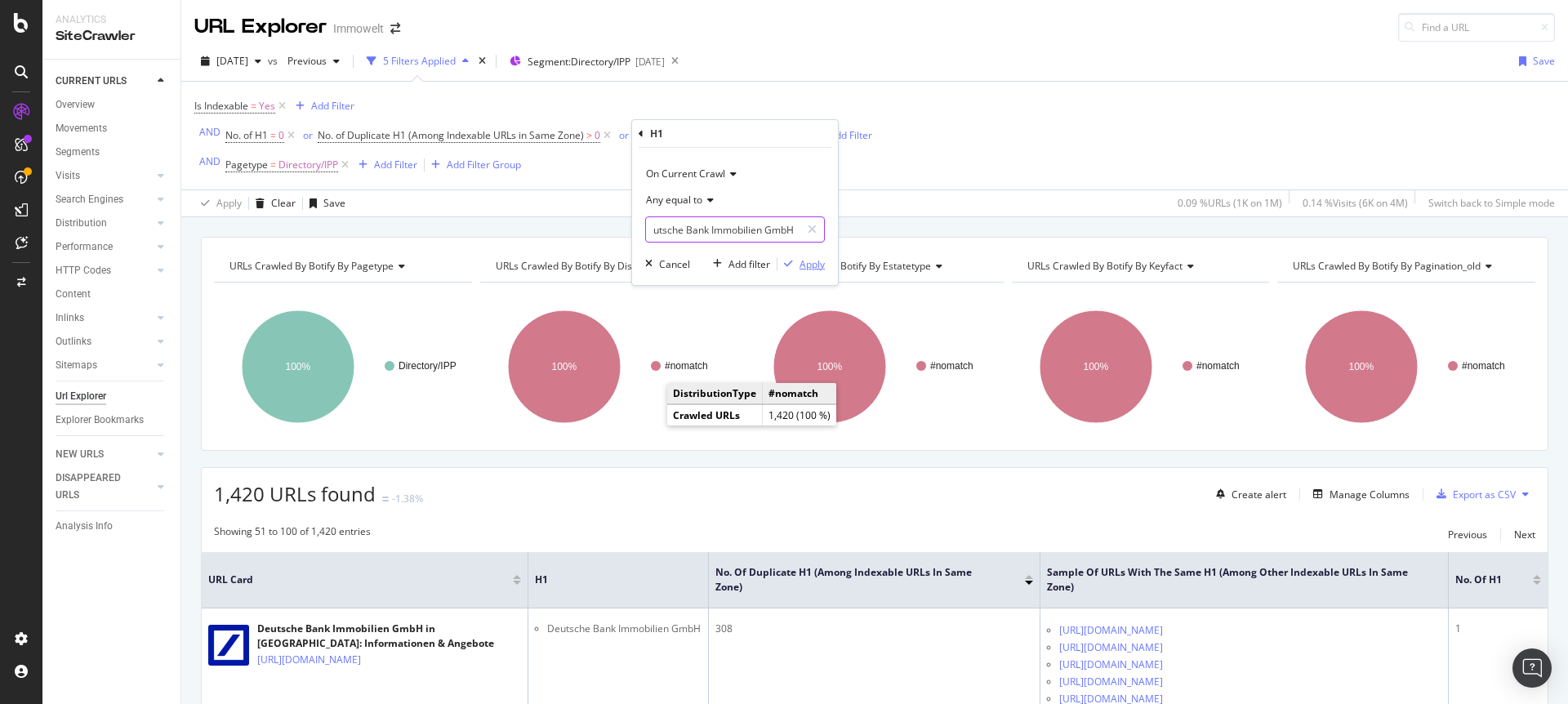
type input "Deutsche Bank Immobilien GmbH"
click at [810, 261] on div "Apply" at bounding box center [812, 264] width 25 height 14
